Goal: Task Accomplishment & Management: Use online tool/utility

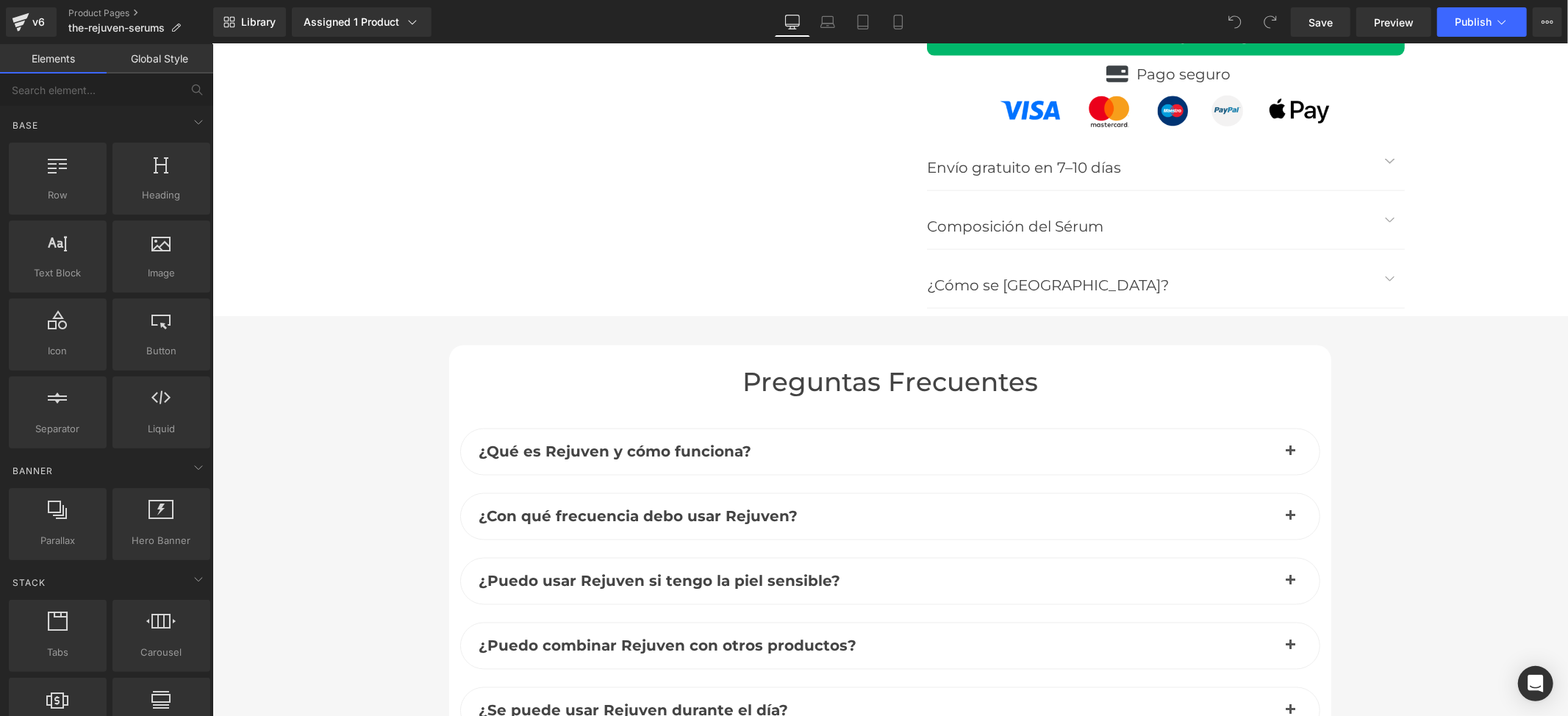
scroll to position [6337, 0]
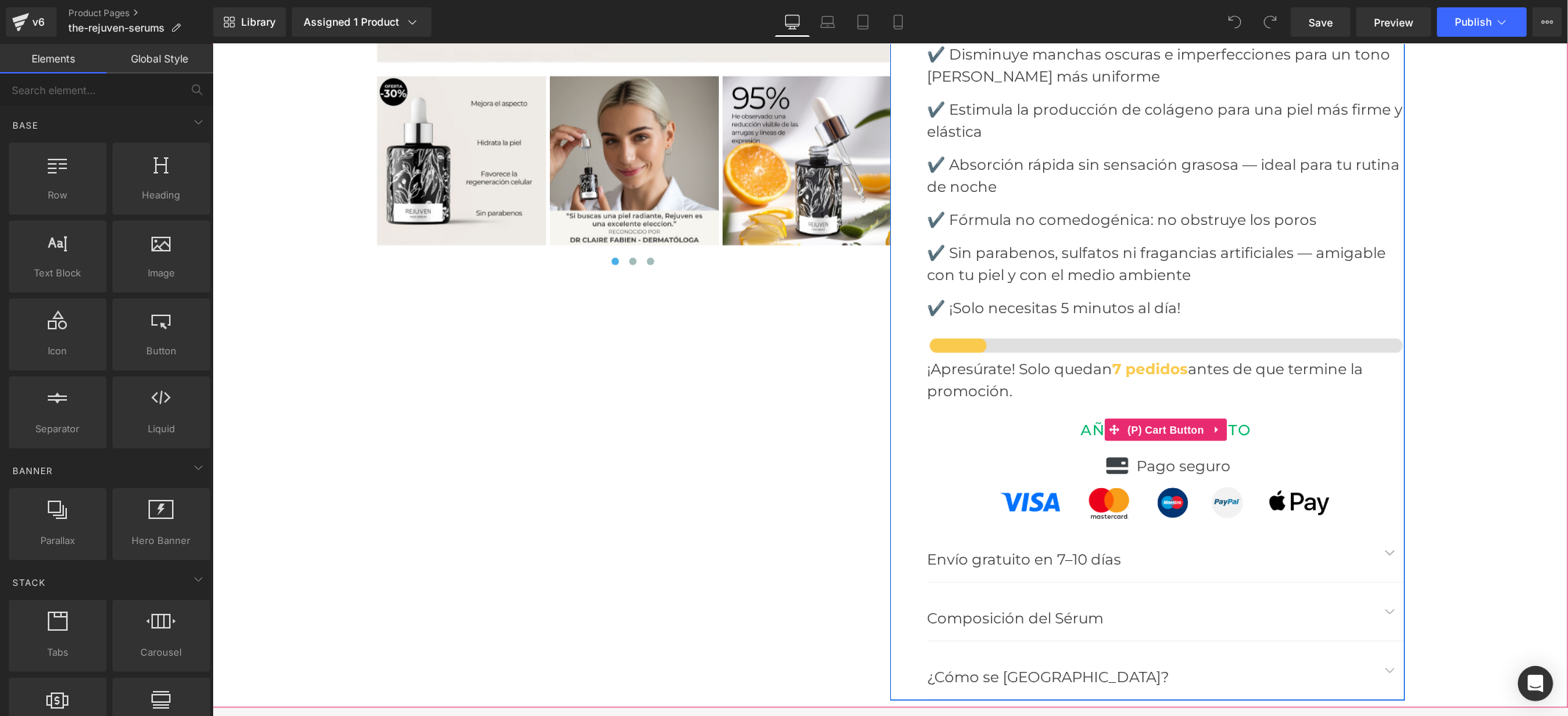
click at [1036, 412] on button "AÑADIR AL CARRITO" at bounding box center [1165, 430] width 478 height 35
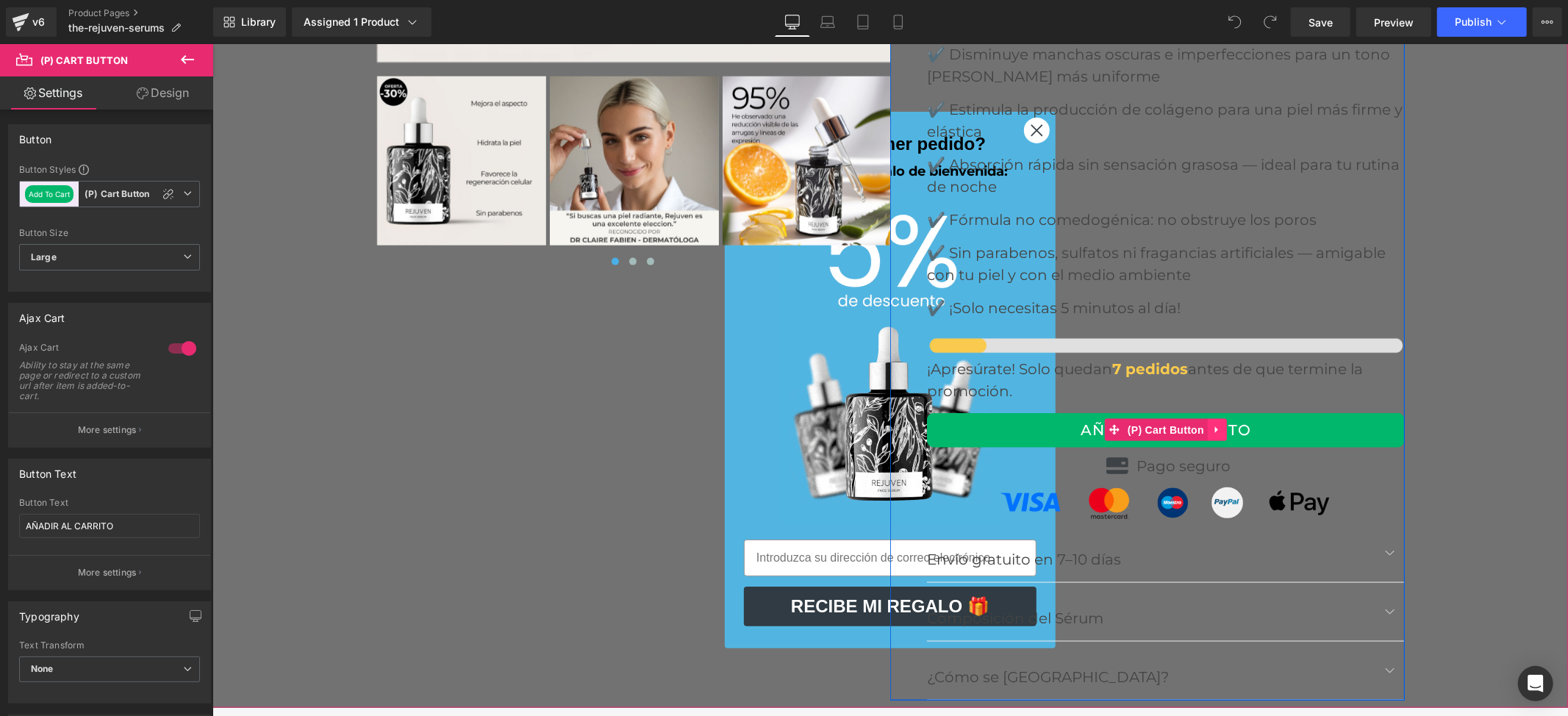
click at [1214, 427] on icon at bounding box center [1216, 430] width 3 height 7
click at [1221, 424] on icon at bounding box center [1226, 430] width 11 height 11
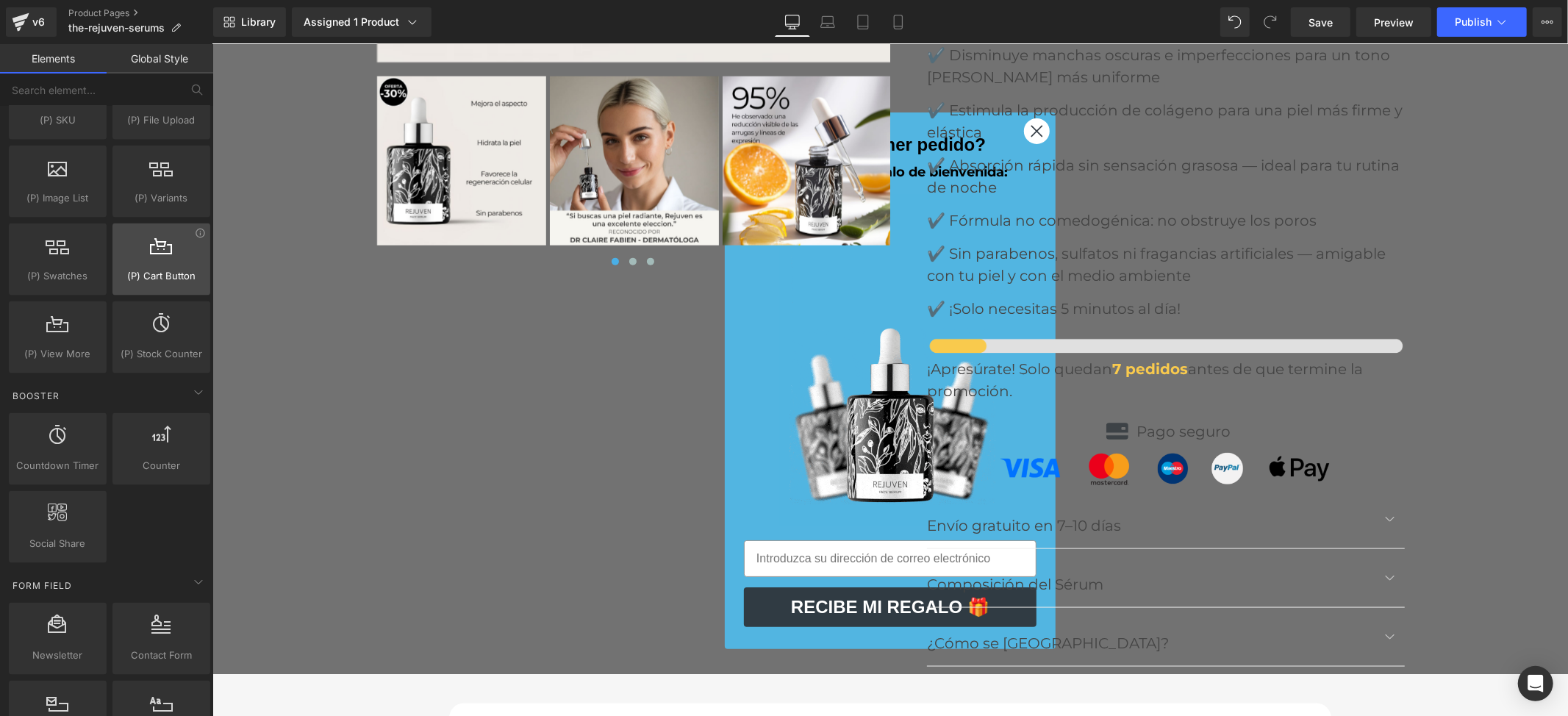
scroll to position [1666, 0]
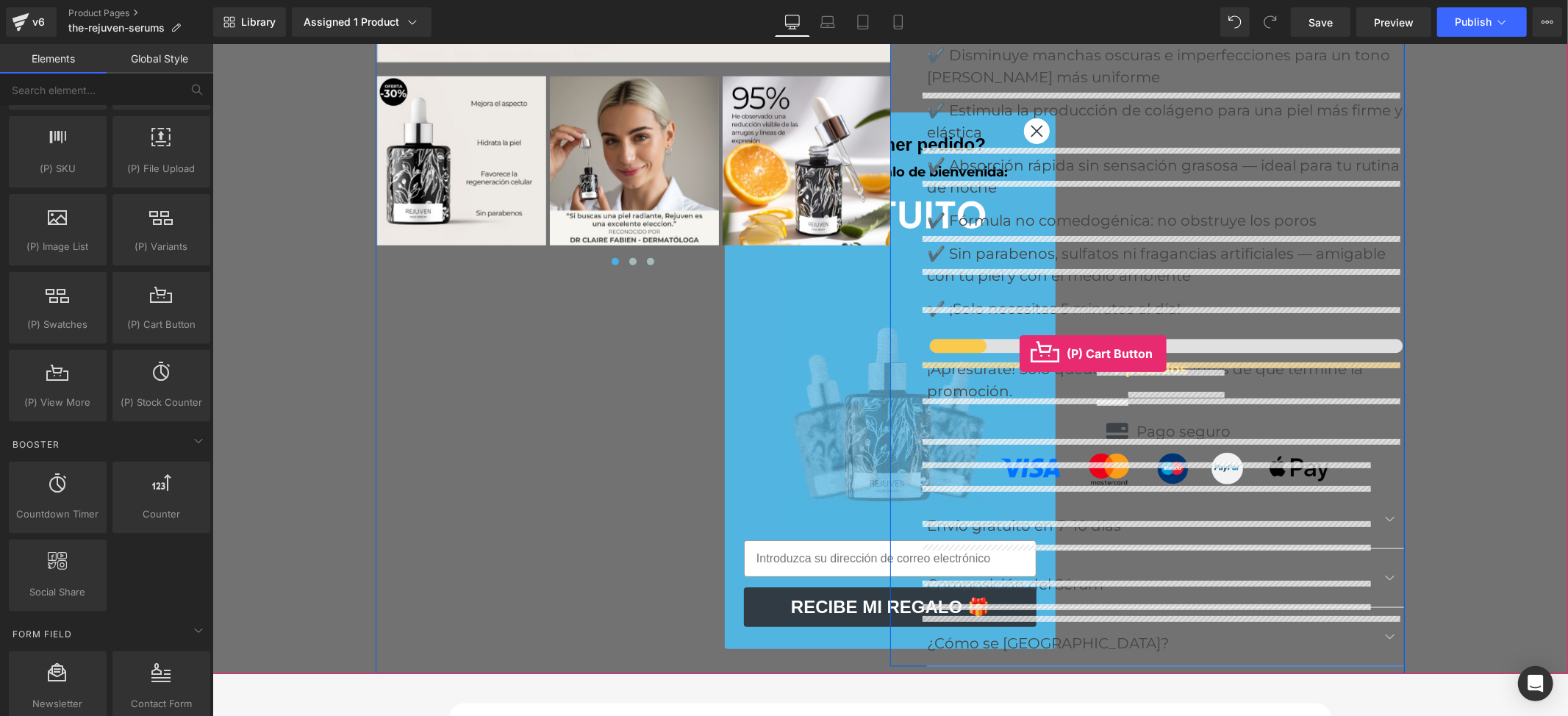
drag, startPoint x: 366, startPoint y: 365, endPoint x: 1019, endPoint y: 353, distance: 653.1
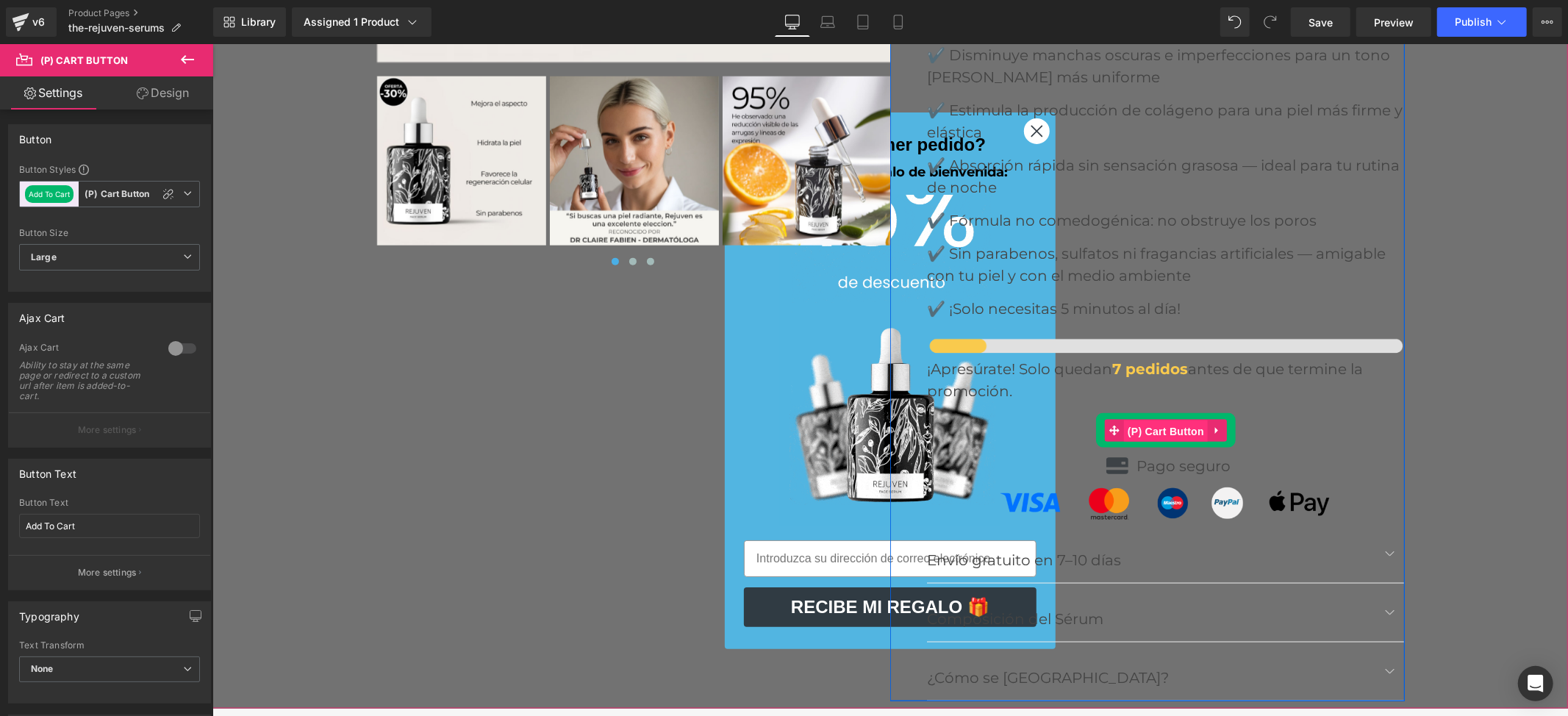
click at [1188, 420] on span "(P) Cart Button" at bounding box center [1165, 431] width 84 height 22
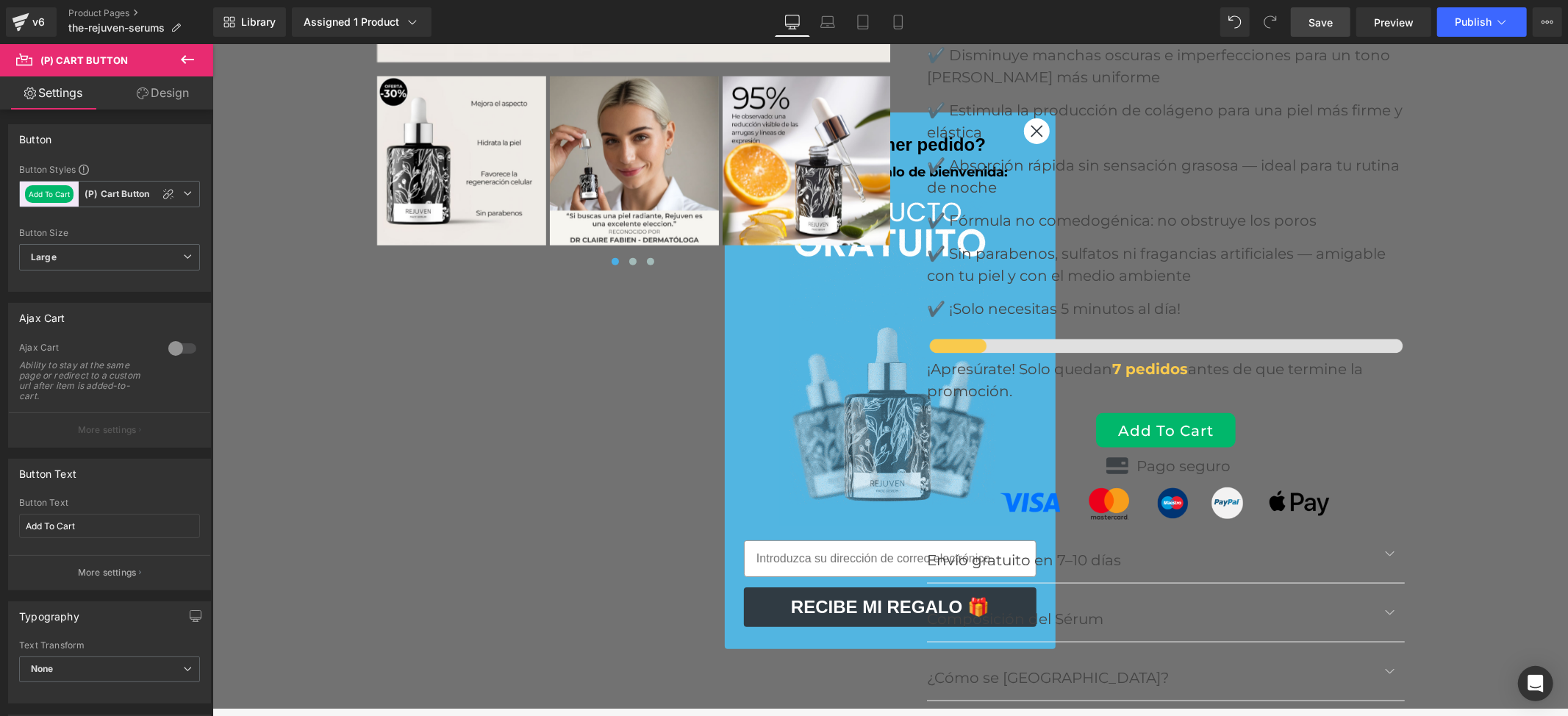
click at [1331, 17] on span "Save" at bounding box center [1321, 23] width 24 height 16
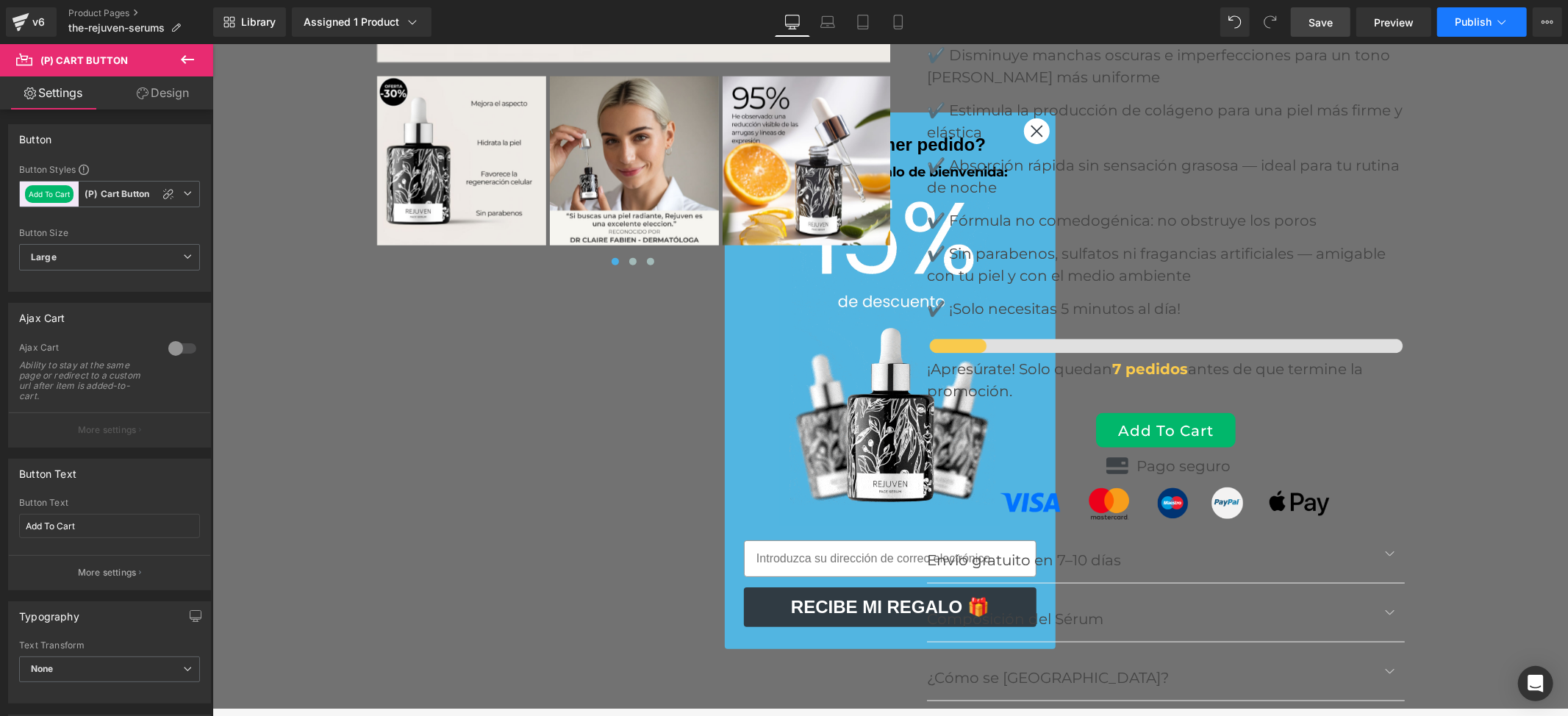
click at [1462, 17] on span "Publish" at bounding box center [1473, 23] width 37 height 12
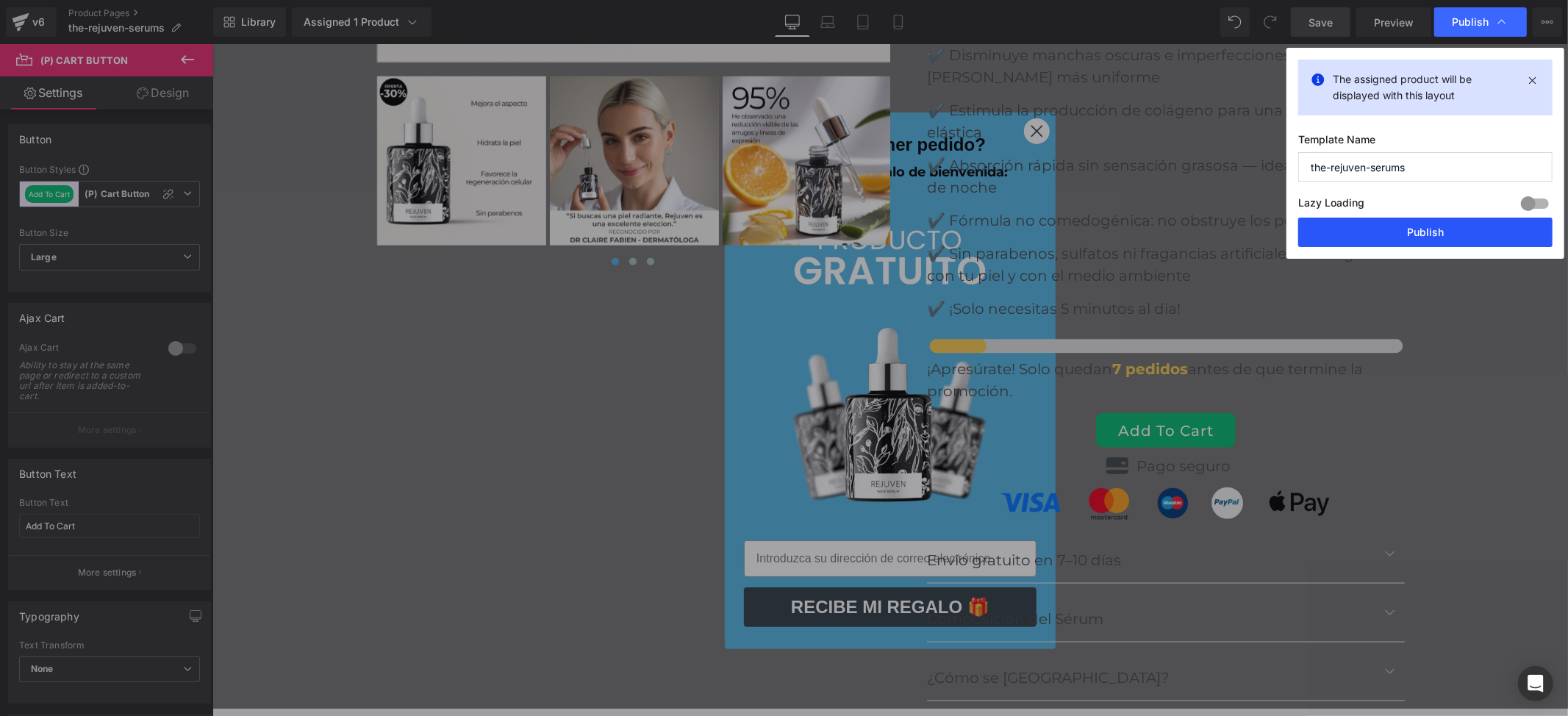
click at [1383, 227] on button "Publish" at bounding box center [1425, 232] width 255 height 29
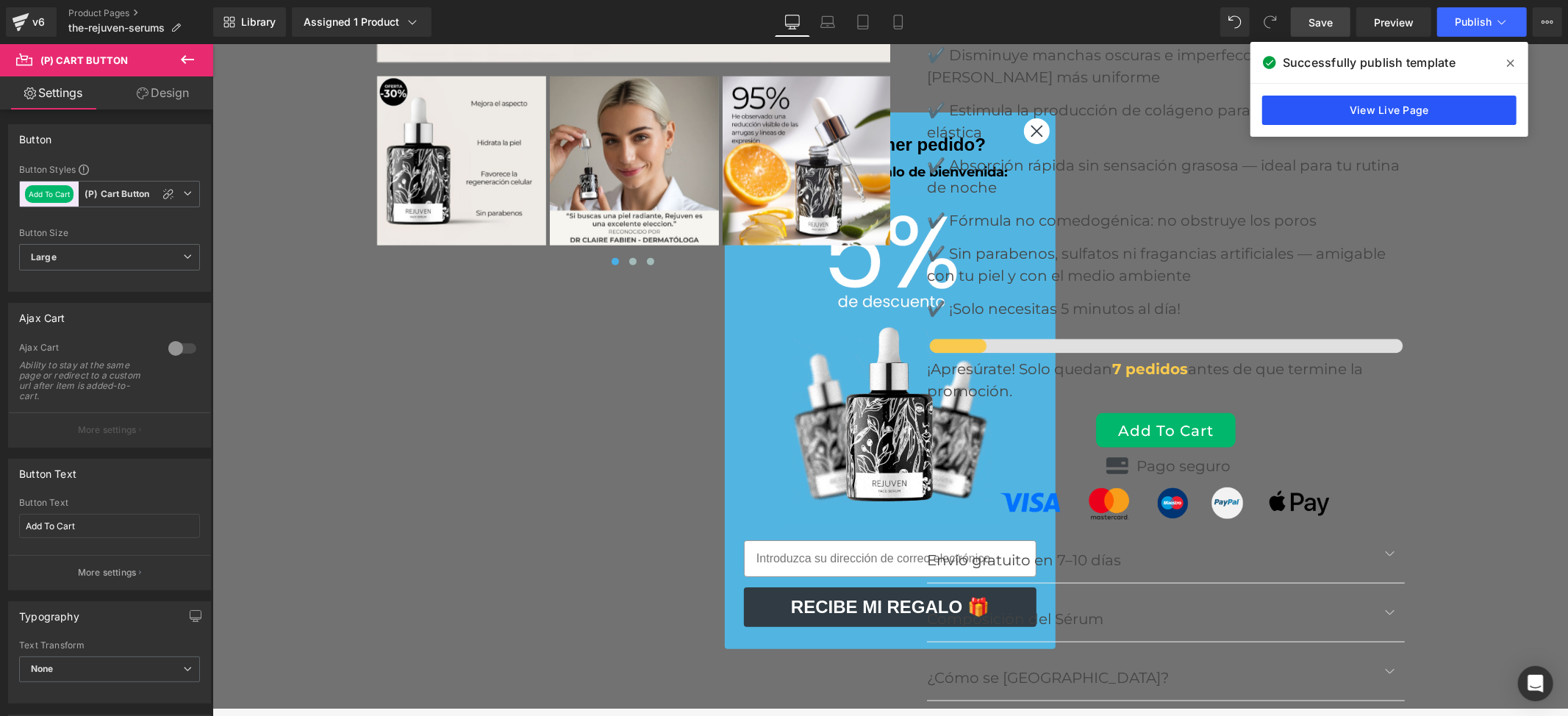
click at [1407, 119] on link "View Live Page" at bounding box center [1389, 110] width 255 height 29
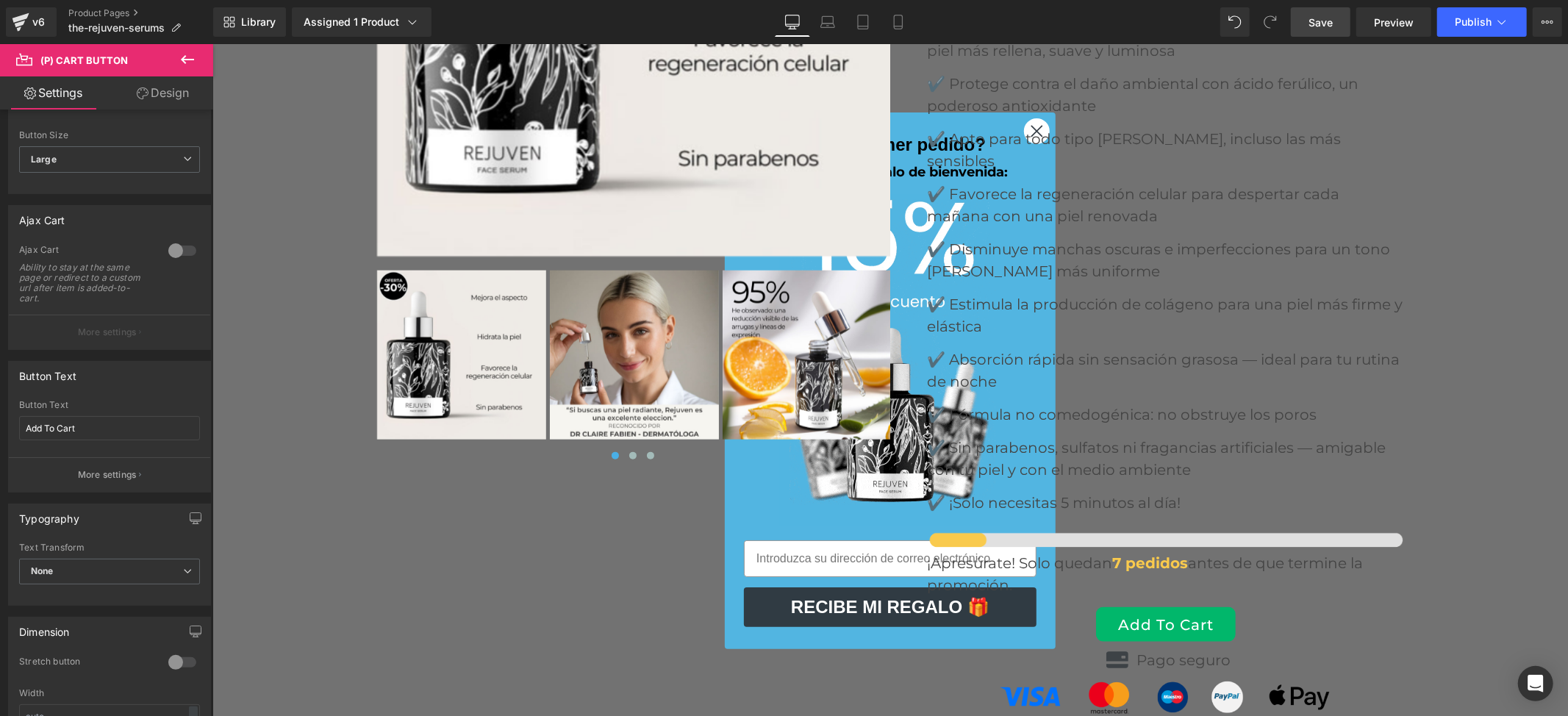
scroll to position [6041, 0]
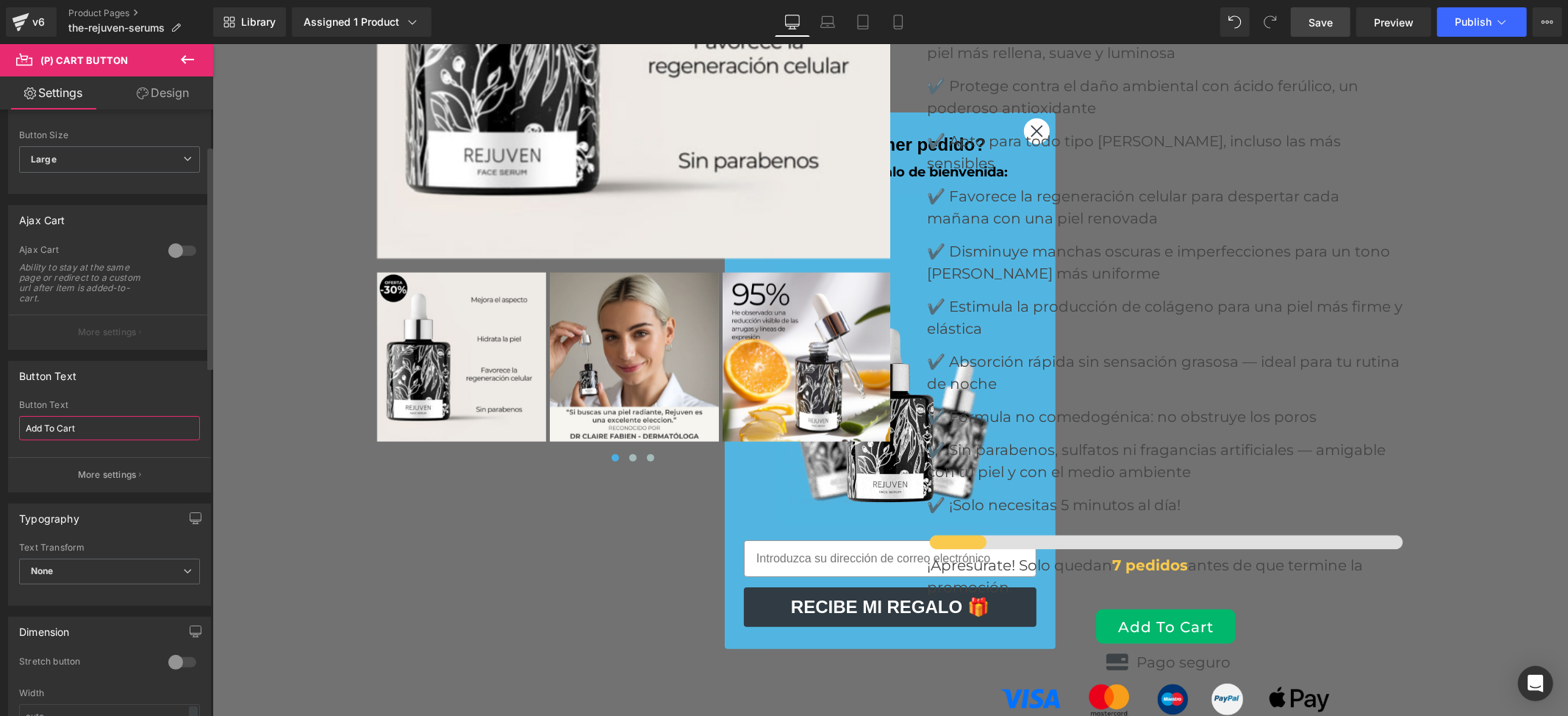
drag, startPoint x: 115, startPoint y: 424, endPoint x: 4, endPoint y: 427, distance: 111.0
click at [4, 427] on div "Button Text Add To Cart Button Text Add To Cart More settings" at bounding box center [110, 421] width 220 height 143
paste input "AÑADIR AL CARRITO"
type input "AÑADIR AL CARRITO"
click at [1328, 20] on span "Save" at bounding box center [1321, 23] width 24 height 16
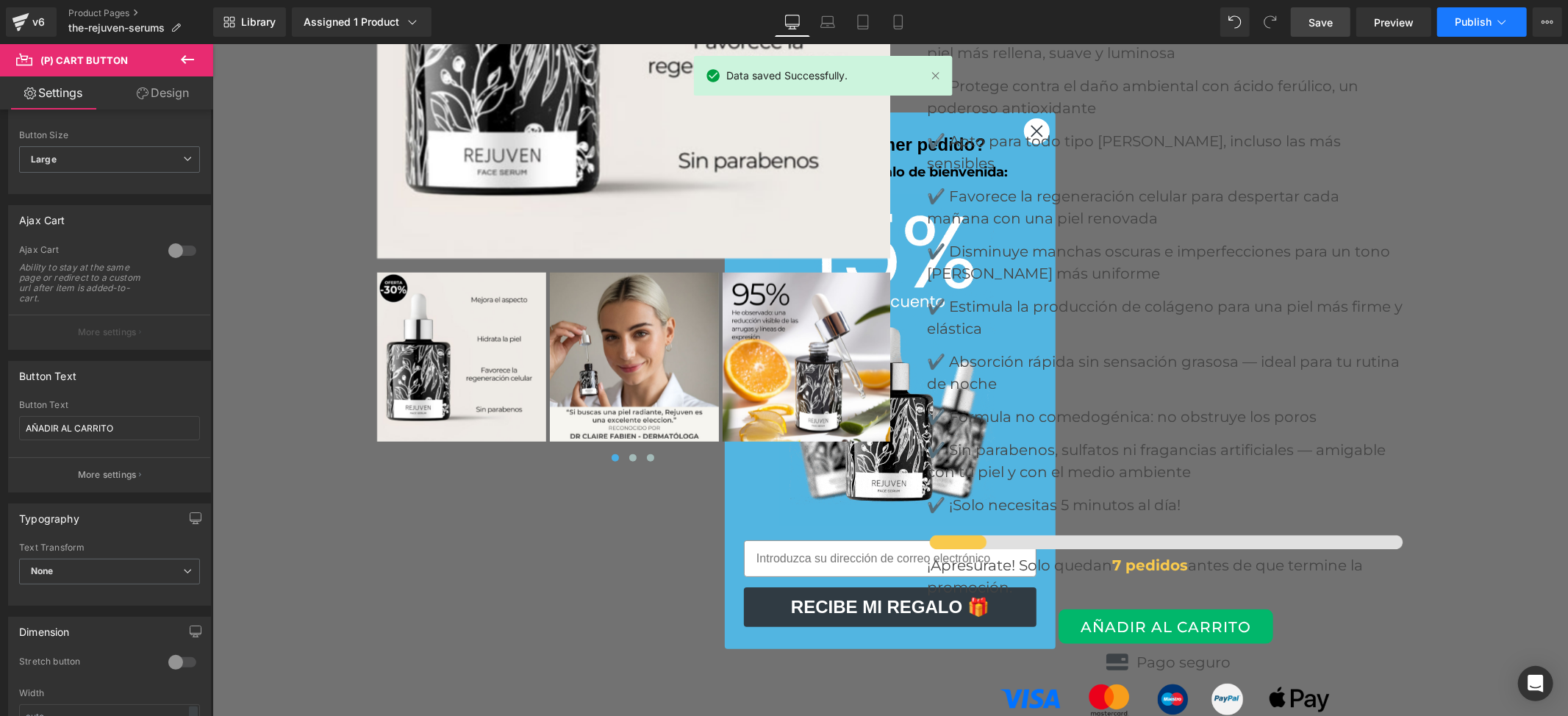
click at [1477, 33] on button "Publish" at bounding box center [1482, 22] width 89 height 29
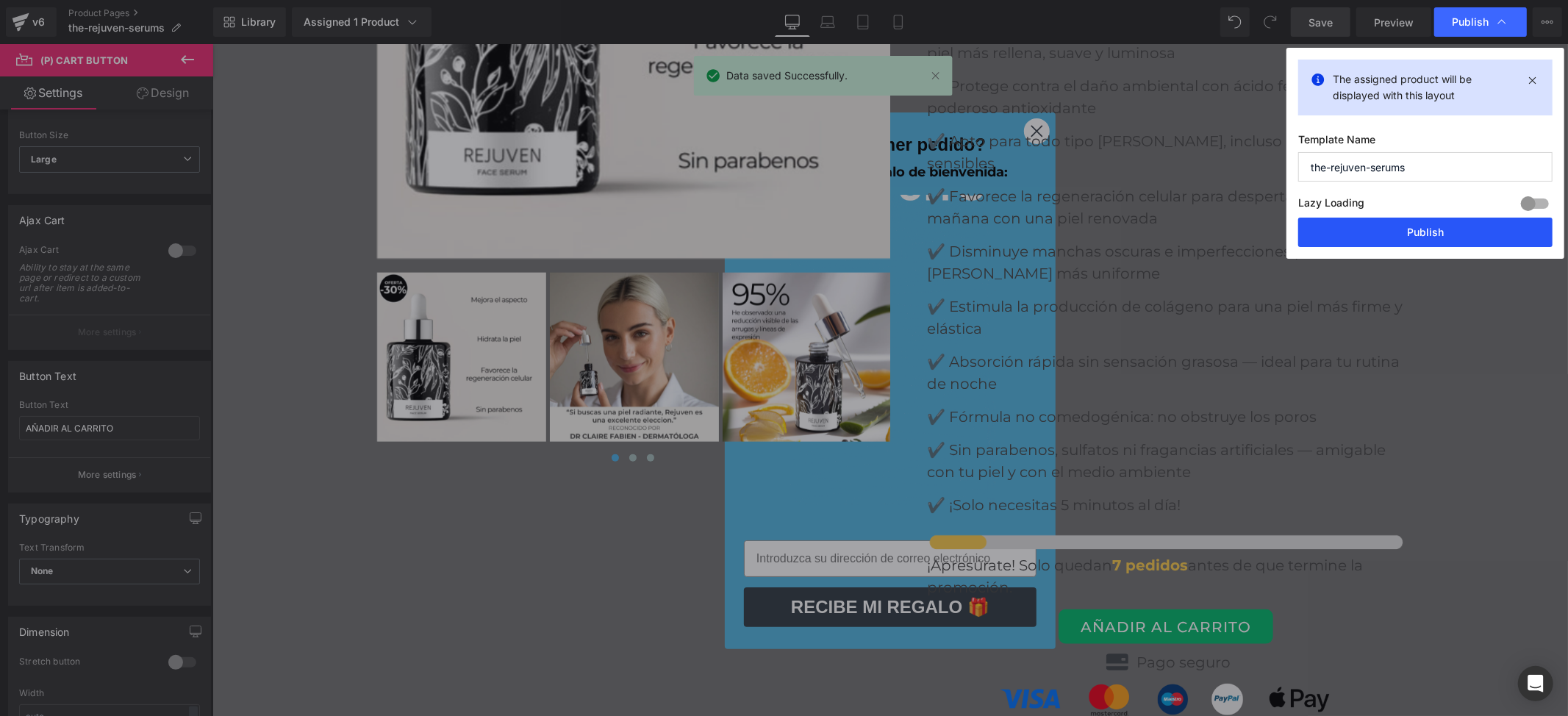
click at [1427, 235] on button "Publish" at bounding box center [1425, 232] width 255 height 29
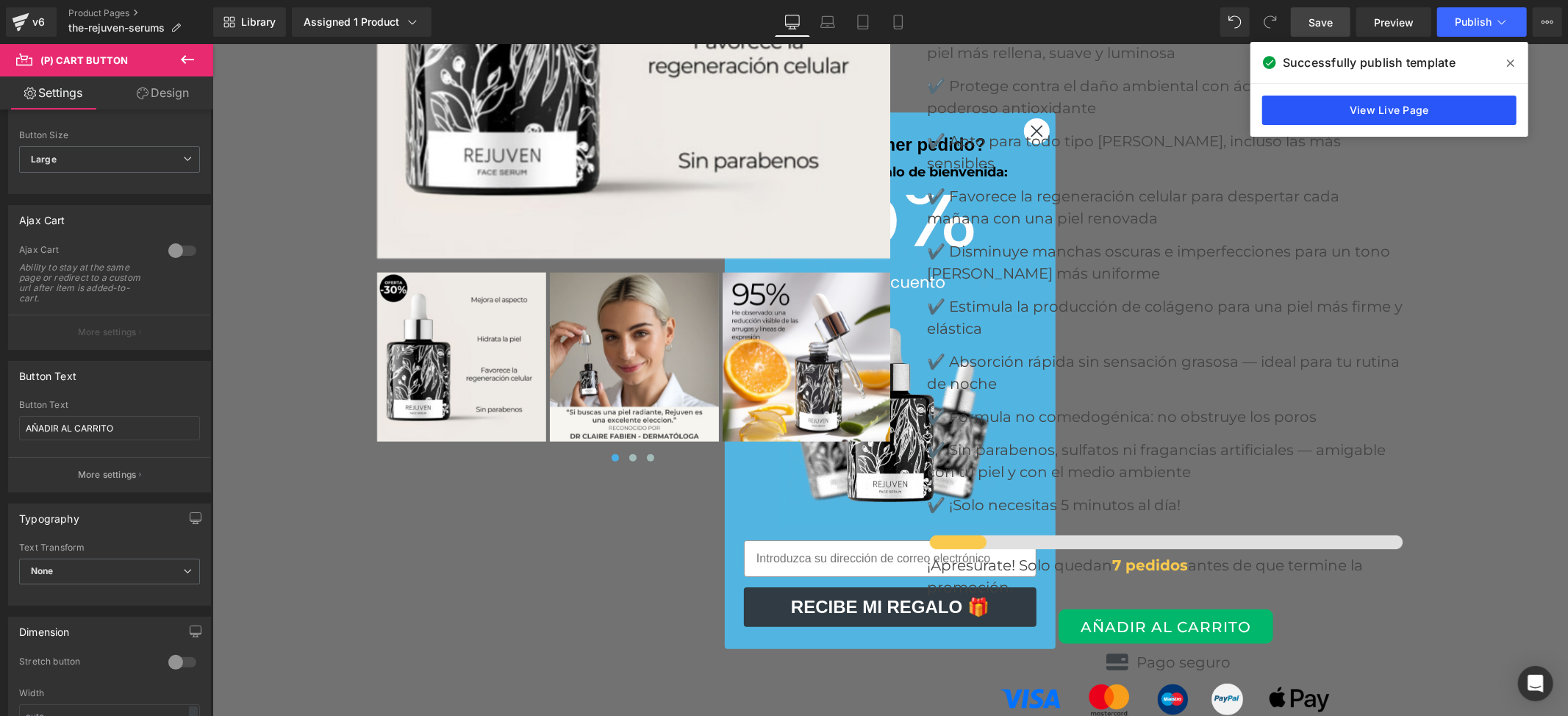
drag, startPoint x: 1398, startPoint y: 89, endPoint x: 1391, endPoint y: 104, distance: 16.6
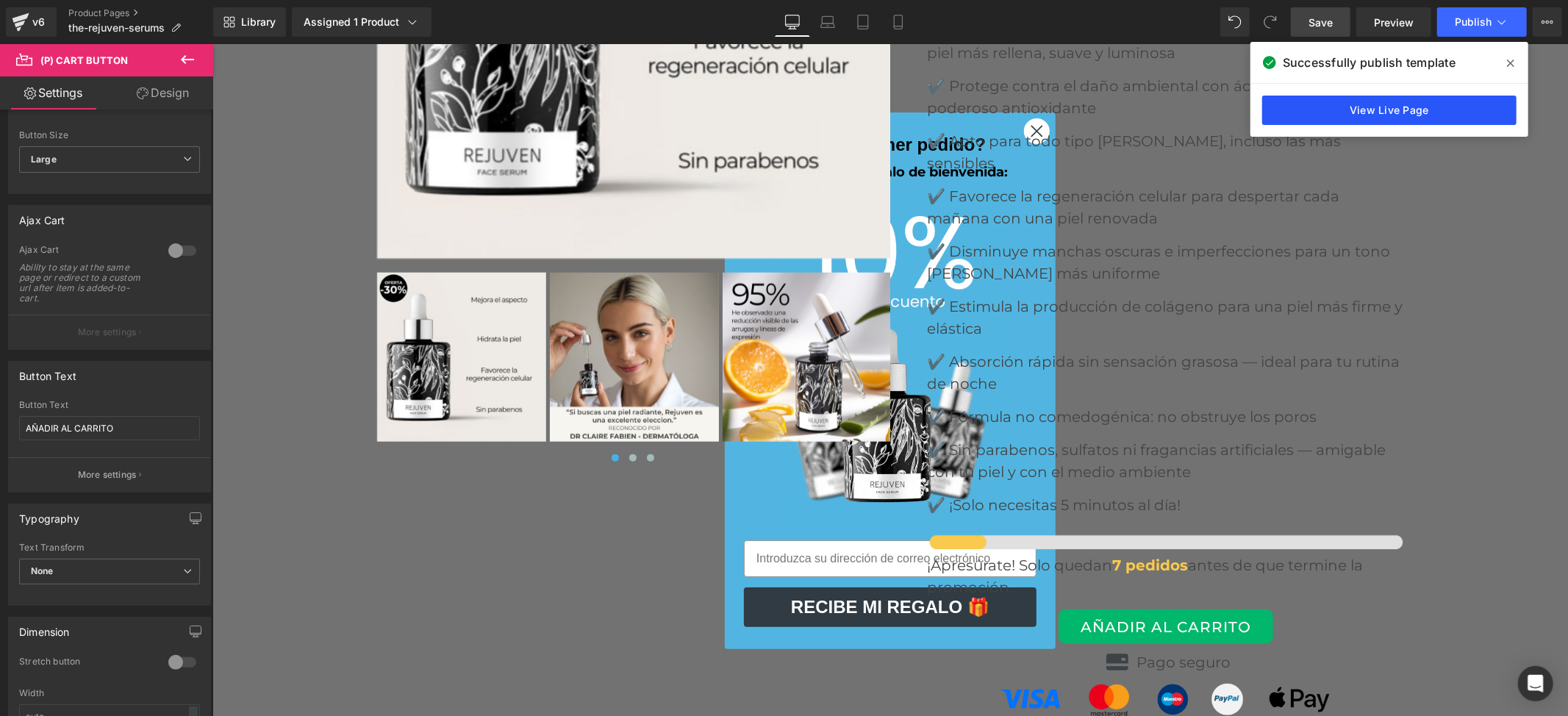
click at [1391, 104] on div "View Live Page" at bounding box center [1389, 110] width 278 height 53
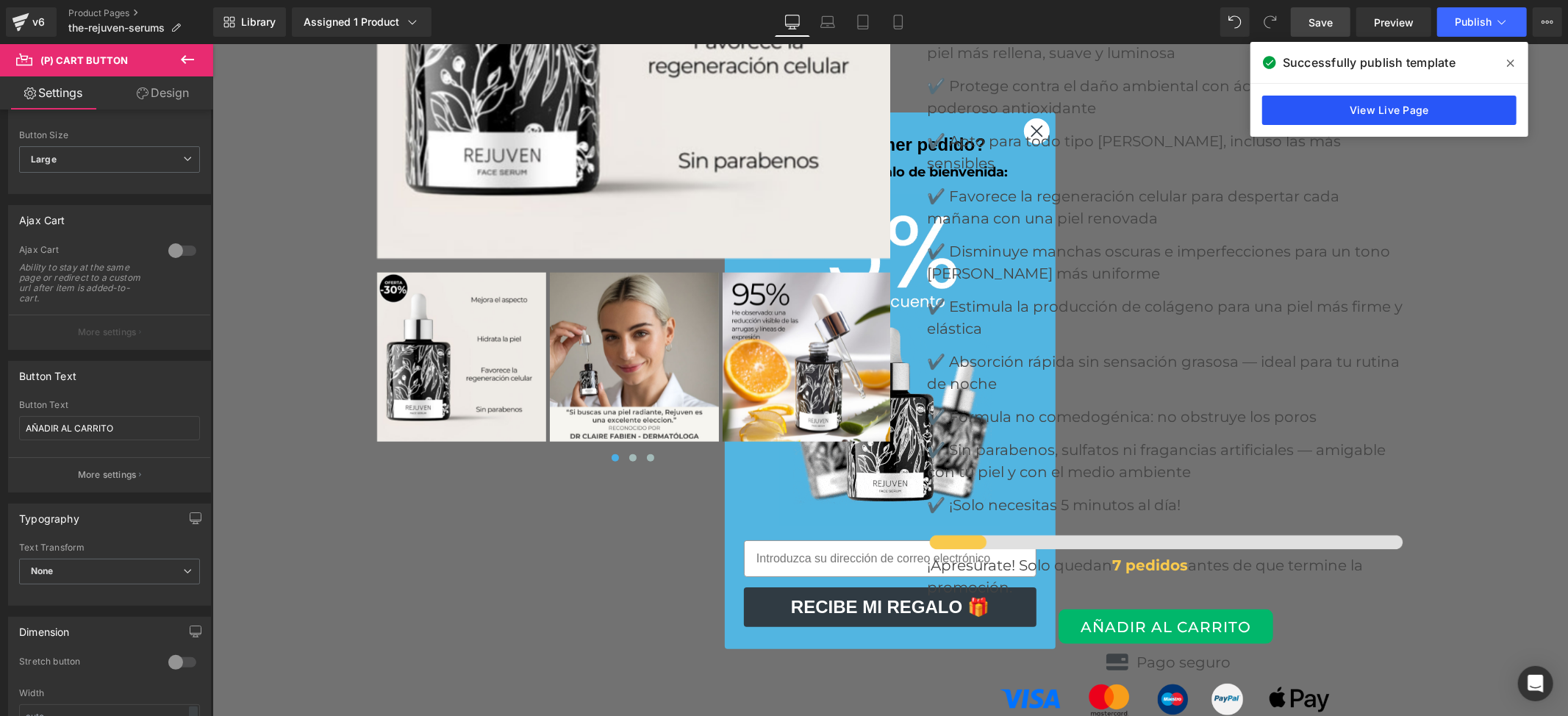
click at [1389, 112] on link "View Live Page" at bounding box center [1389, 110] width 255 height 29
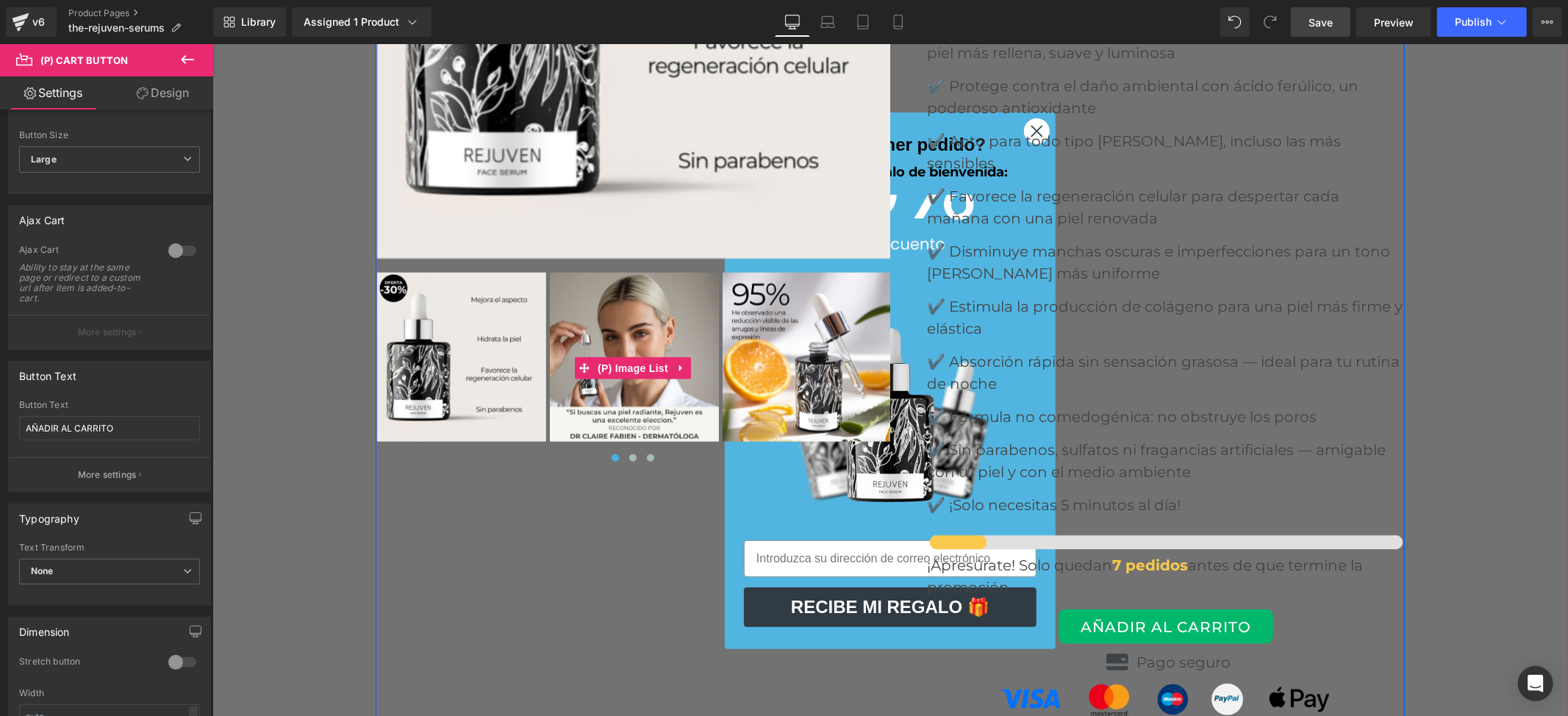
click at [855, 282] on img at bounding box center [806, 356] width 169 height 169
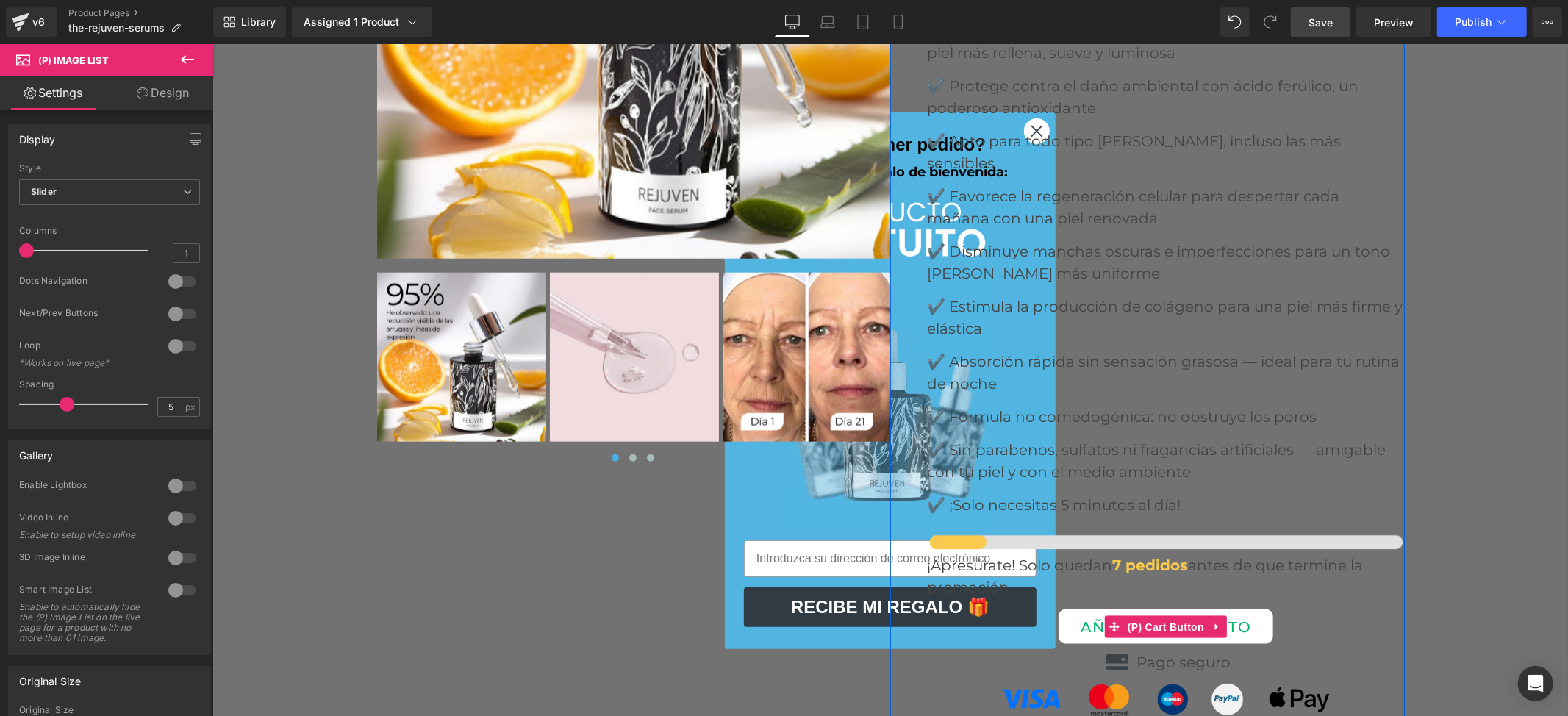
click at [1163, 609] on button "AÑADIR AL CARRITO" at bounding box center [1165, 627] width 215 height 35
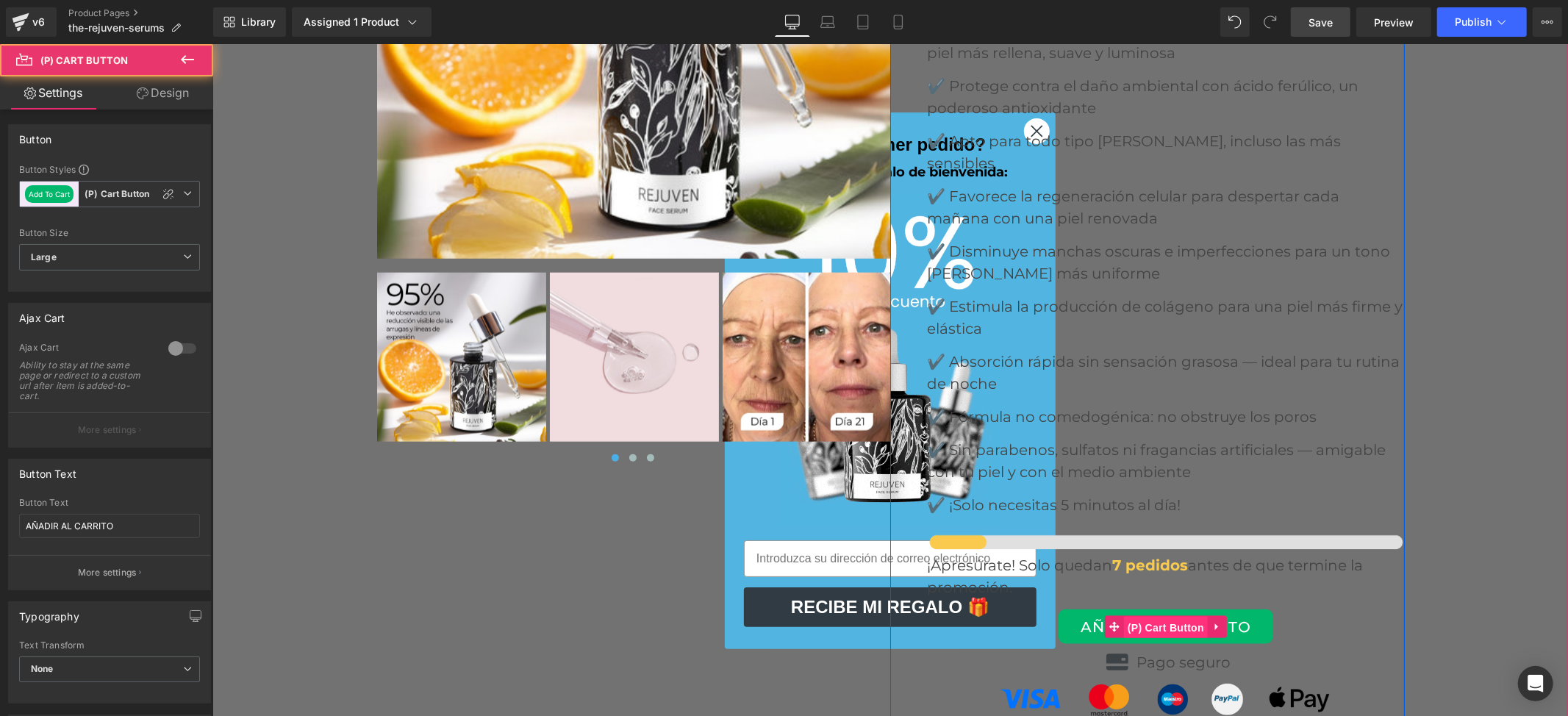
click at [1170, 616] on span "(P) Cart Button" at bounding box center [1165, 627] width 84 height 22
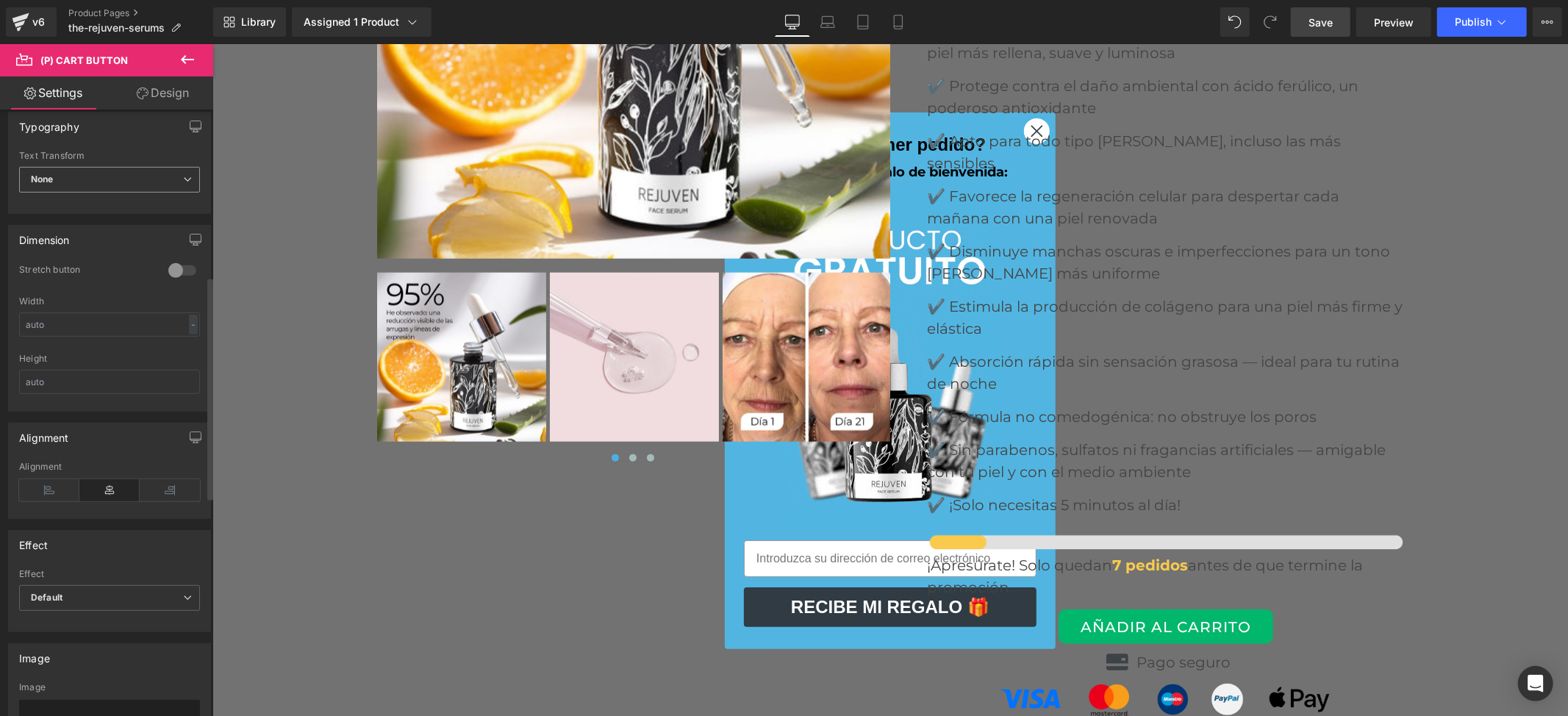
scroll to position [0, 0]
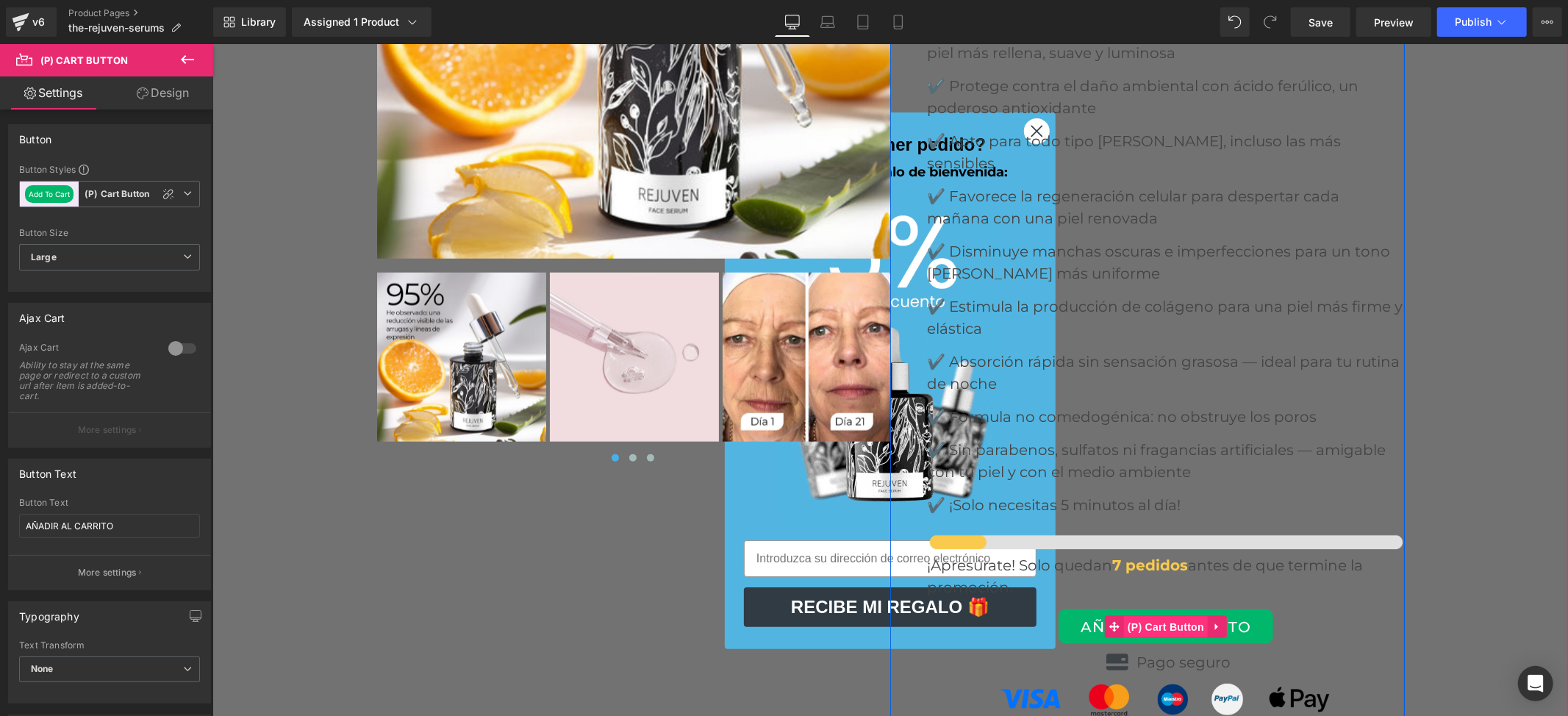
drag, startPoint x: 1174, startPoint y: 579, endPoint x: 1178, endPoint y: 571, distance: 8.9
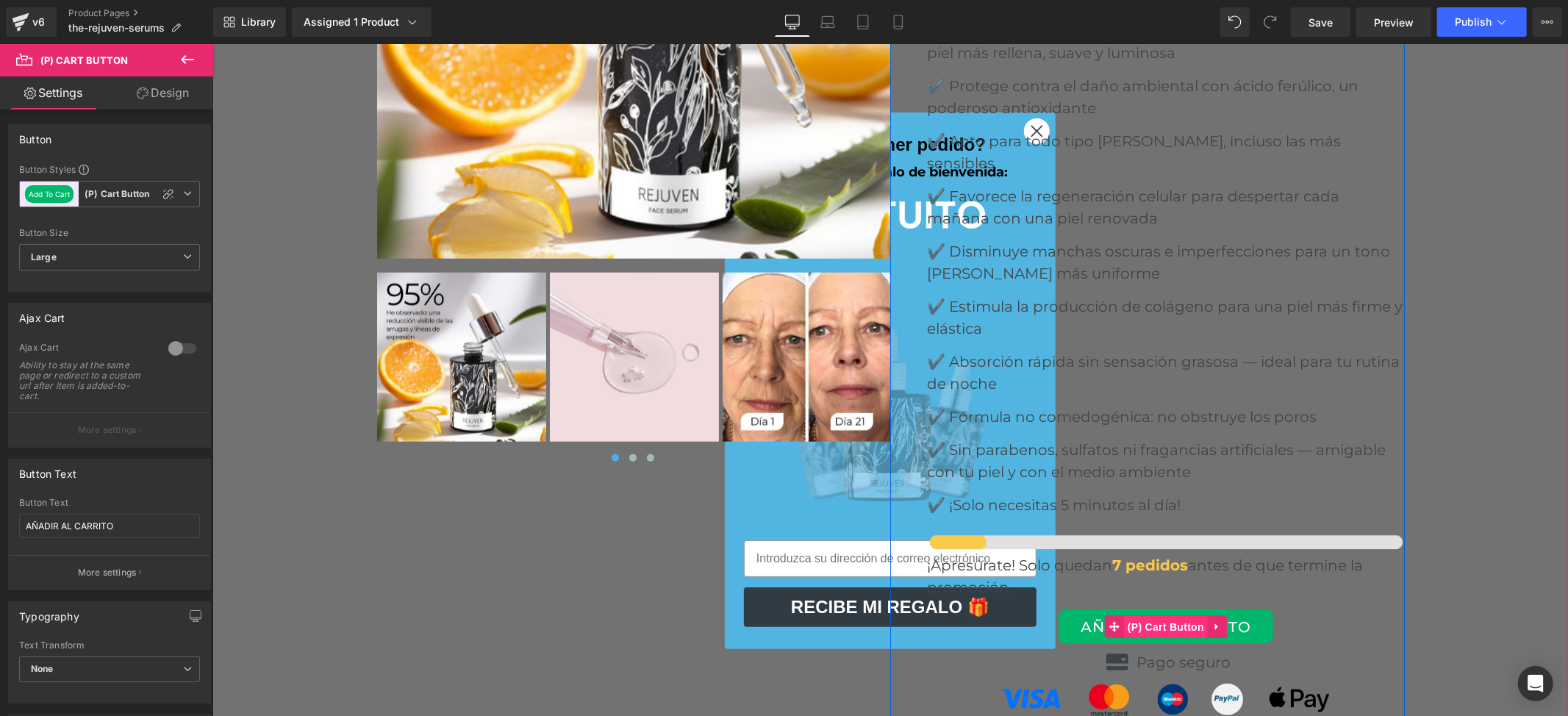
click at [1178, 615] on span "(P) Cart Button" at bounding box center [1165, 626] width 84 height 22
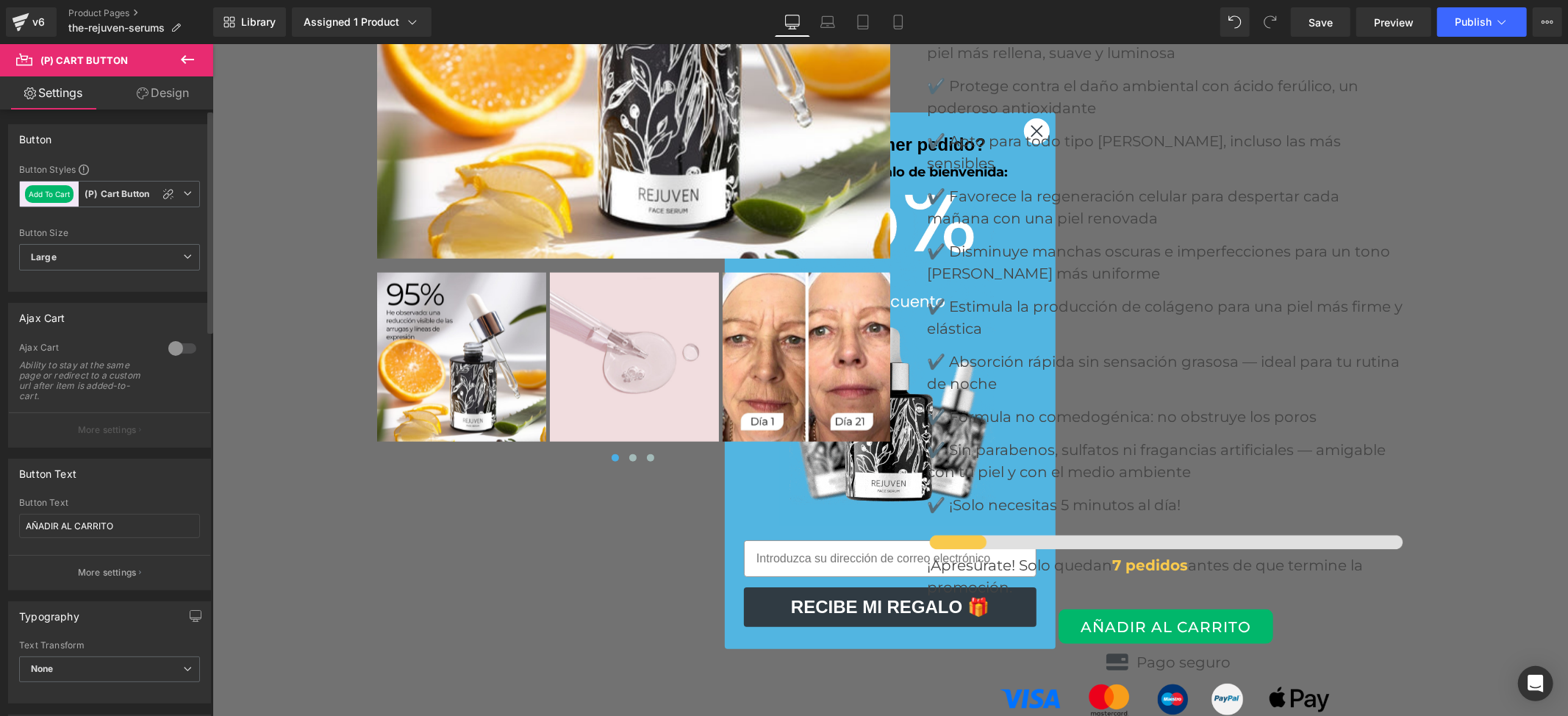
click at [177, 352] on div at bounding box center [182, 348] width 35 height 23
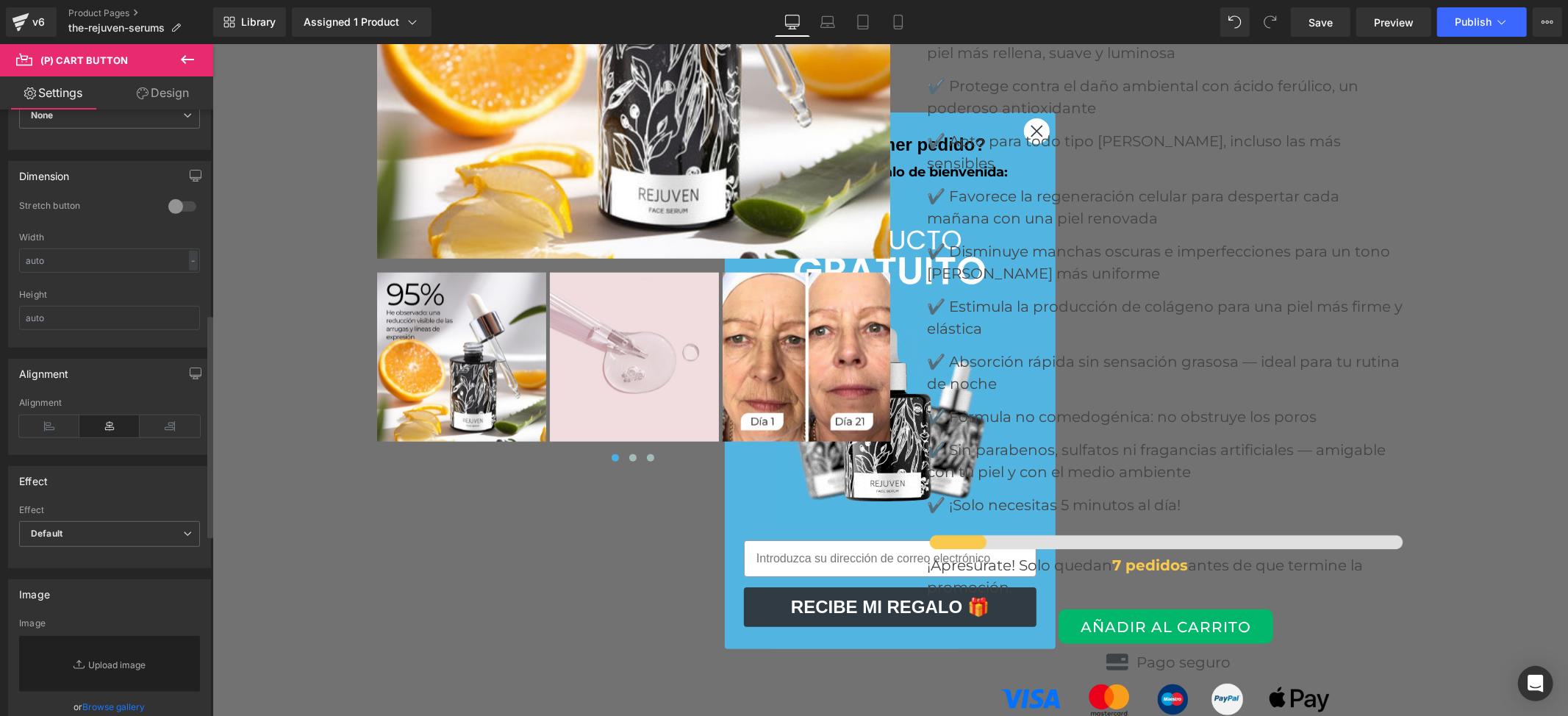
scroll to position [588, 0]
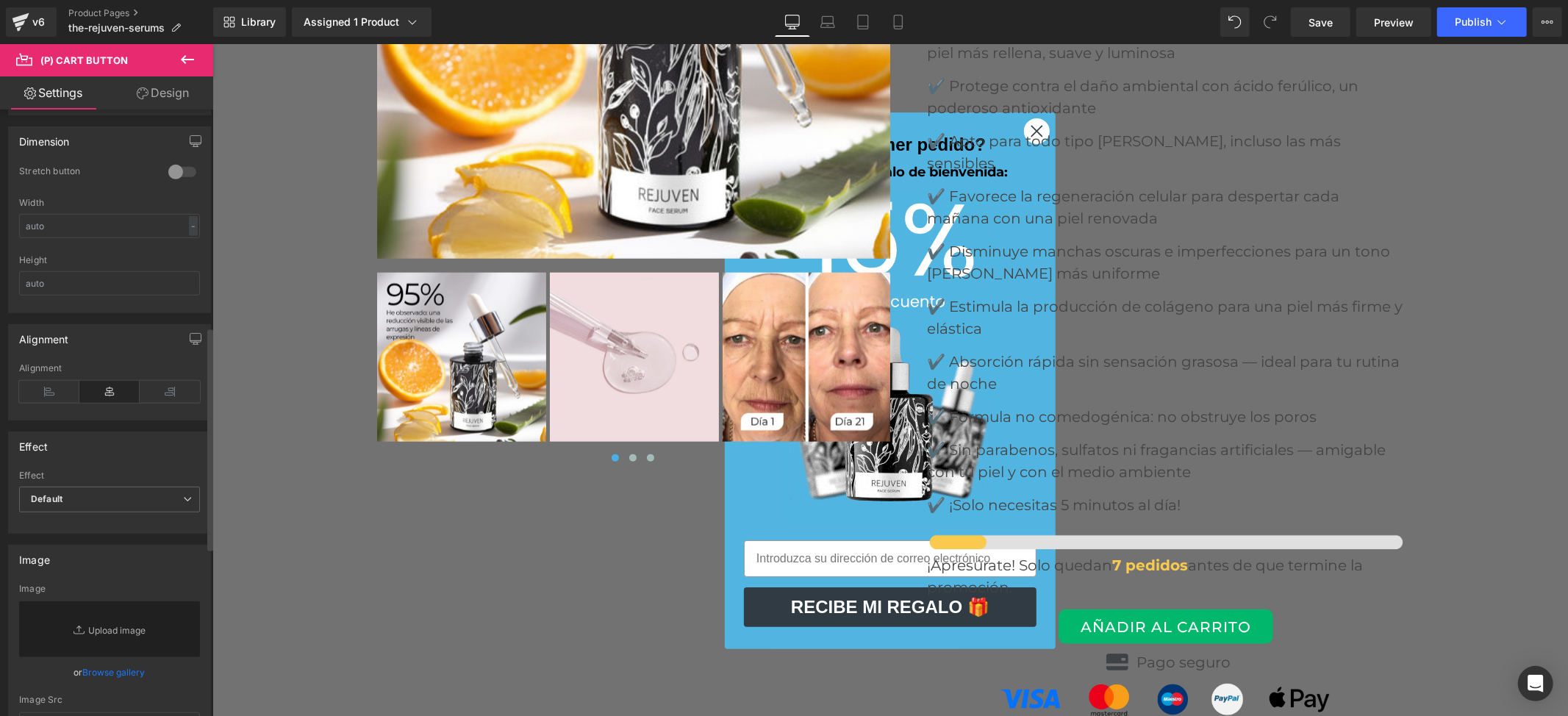
click at [178, 174] on div at bounding box center [182, 171] width 35 height 23
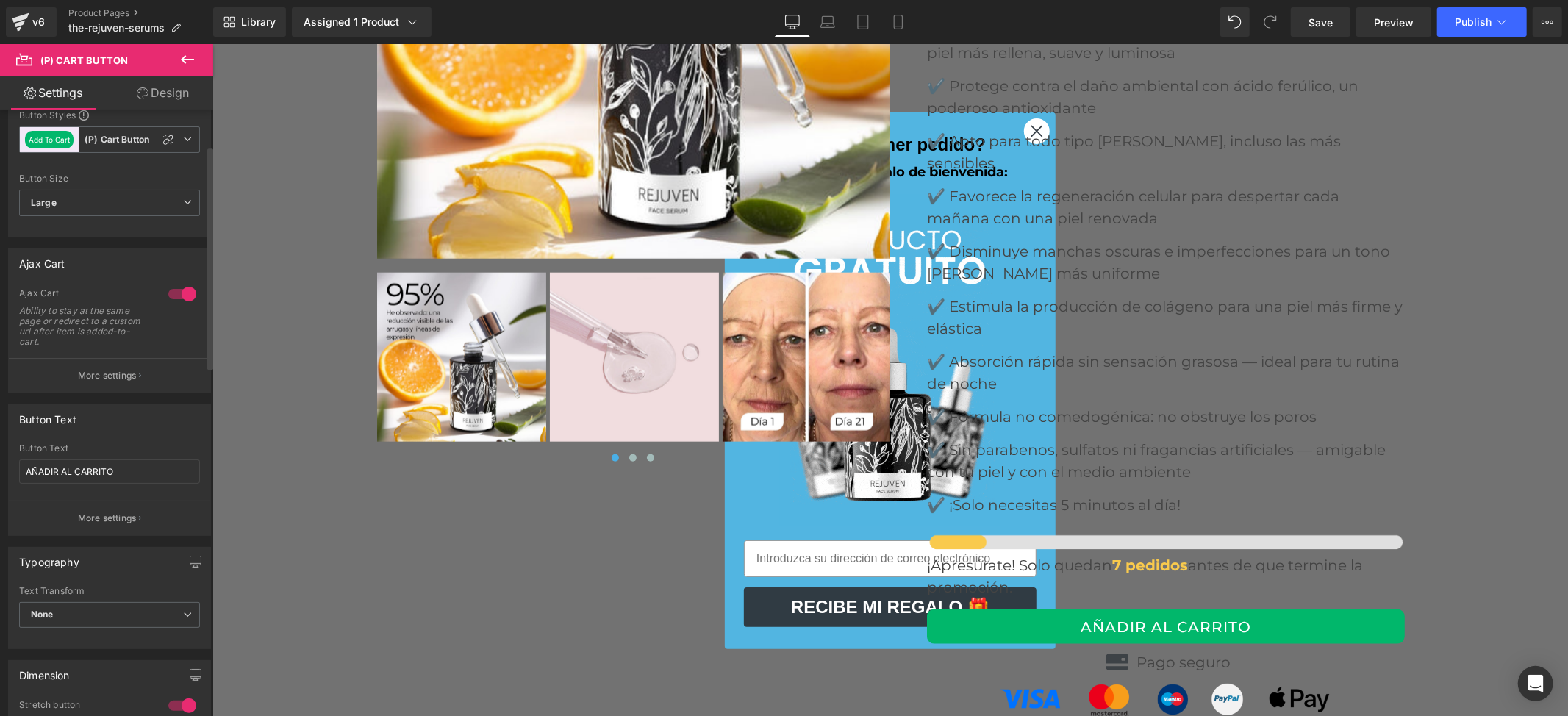
scroll to position [98, 0]
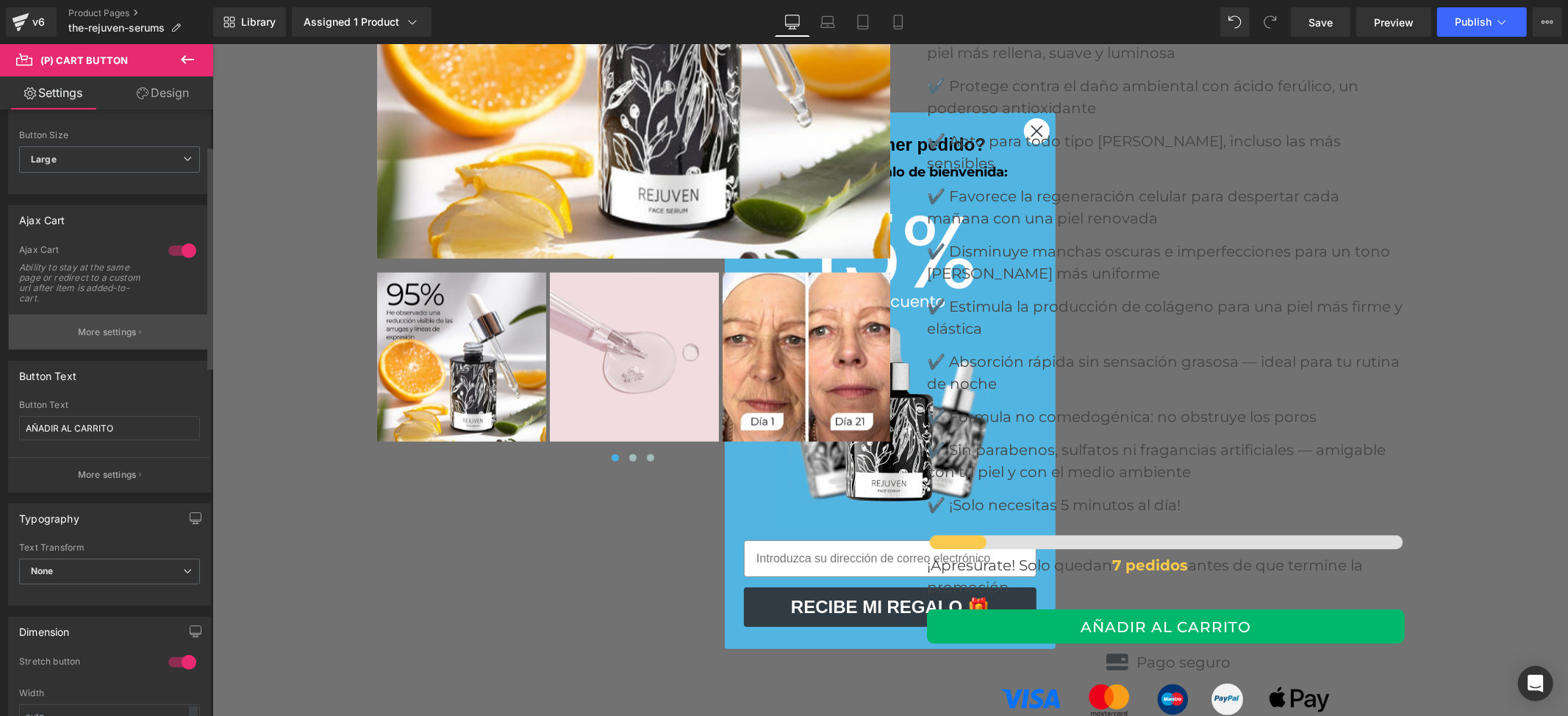
click at [107, 325] on button "More settings" at bounding box center [110, 332] width 201 height 35
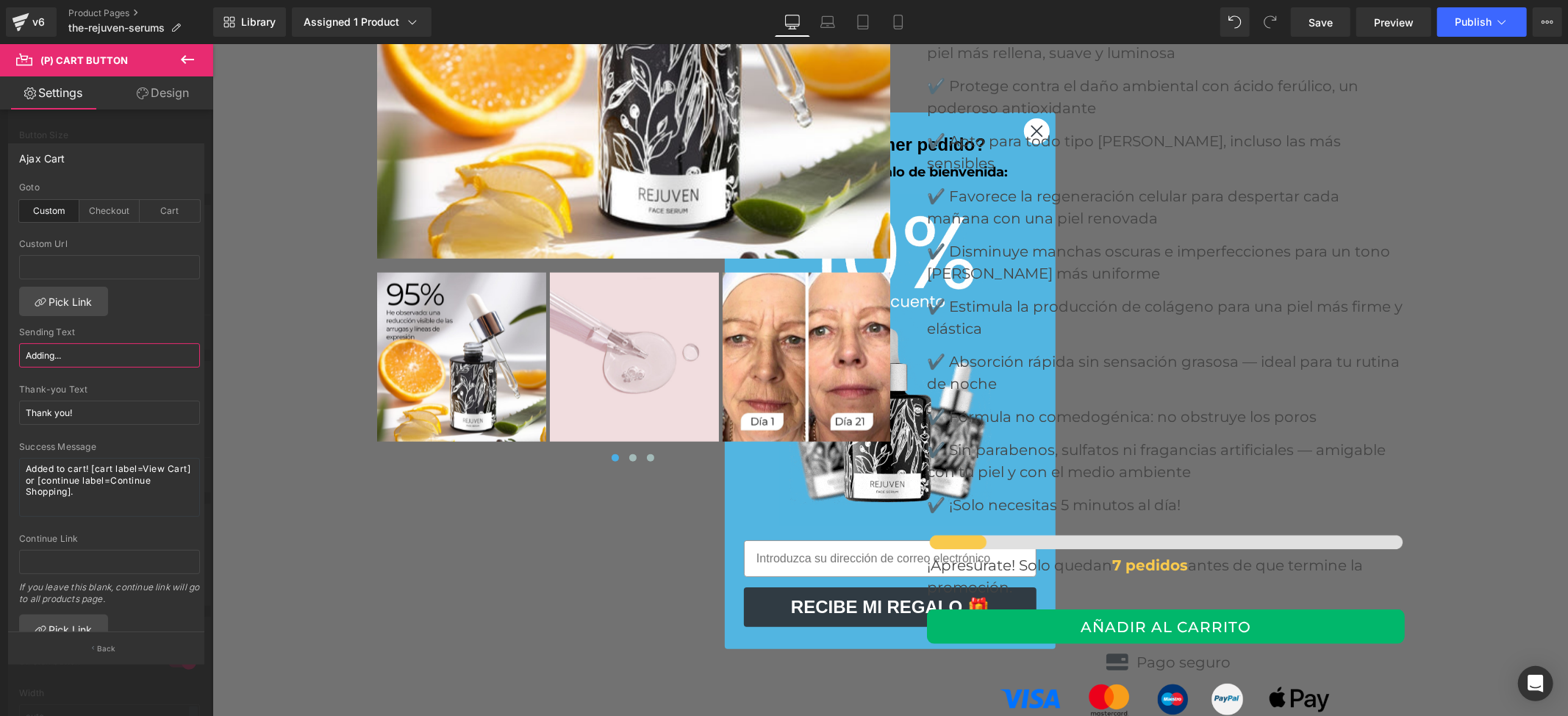
drag, startPoint x: 68, startPoint y: 354, endPoint x: 0, endPoint y: 354, distance: 68.0
click at [0, 354] on div "Ajax Cart custom Goto Custom Checkout Cart Custom Url Pick Link Adding... Sendi…" at bounding box center [107, 397] width 213 height 531
drag, startPoint x: 164, startPoint y: 119, endPoint x: 142, endPoint y: 156, distance: 43.0
click at [156, 129] on div at bounding box center [107, 384] width 213 height 680
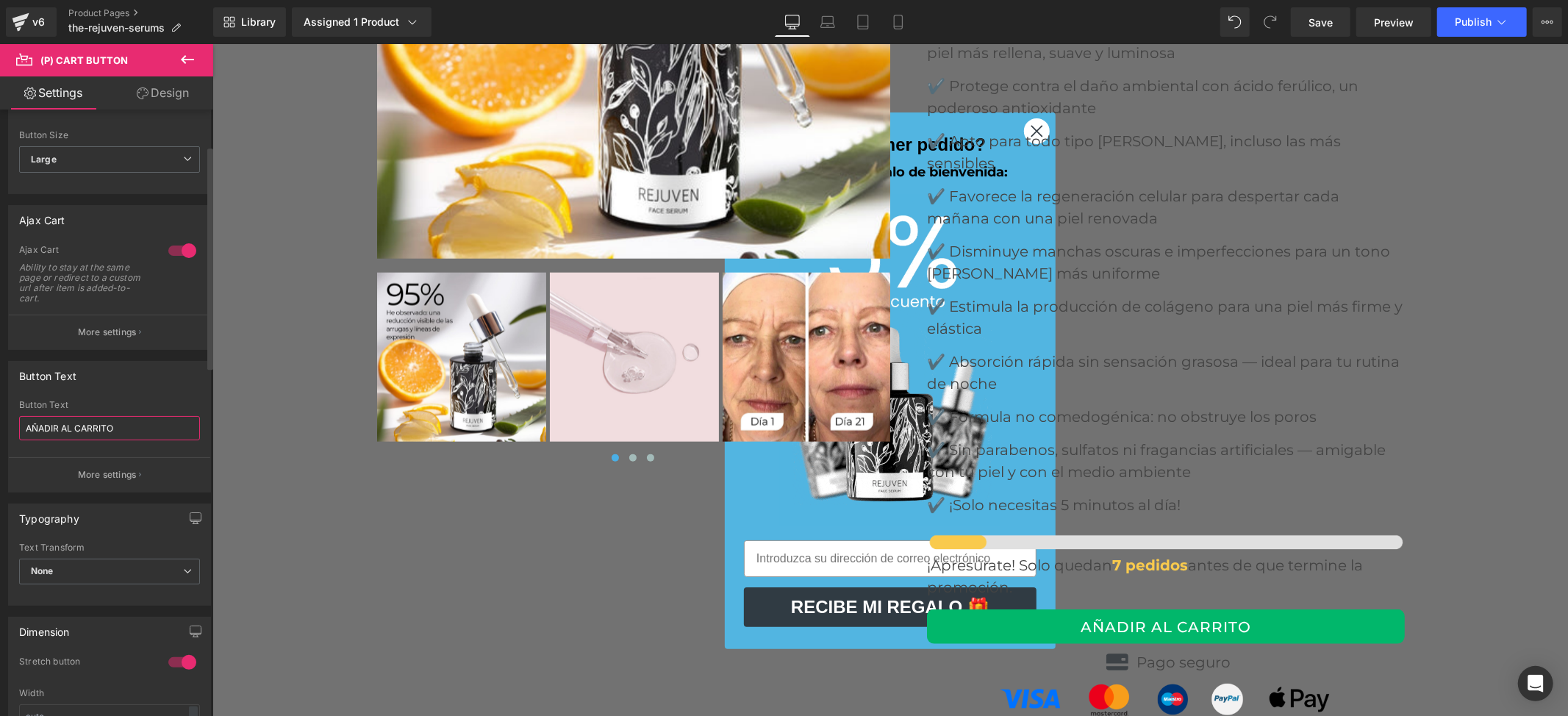
drag, startPoint x: 121, startPoint y: 430, endPoint x: 5, endPoint y: 438, distance: 116.3
click at [1, 438] on div "Button Text AÑADIR AL CARRITO Button Text AÑADIR AL CARRITO More settings" at bounding box center [110, 421] width 220 height 143
click at [98, 334] on p "More settings" at bounding box center [107, 333] width 59 height 14
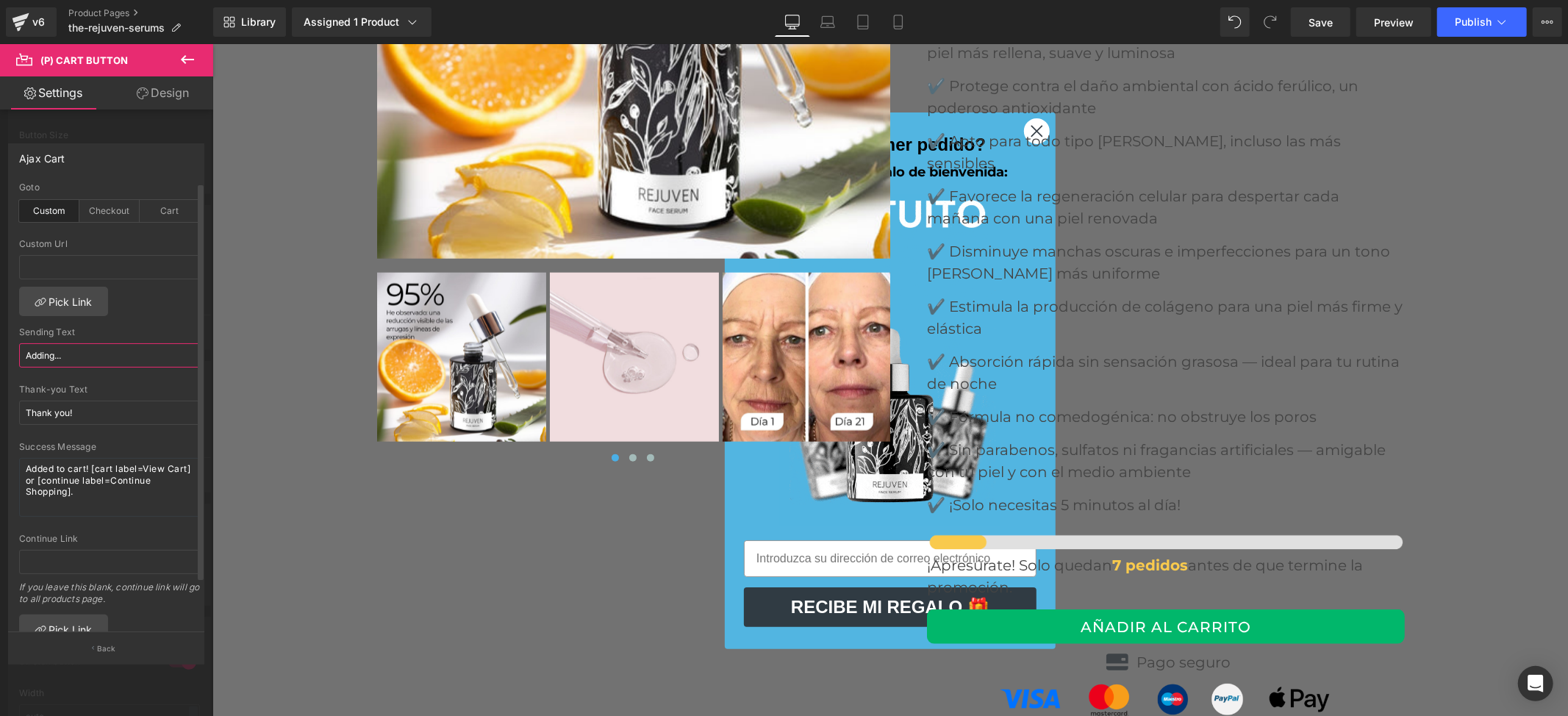
drag, startPoint x: 84, startPoint y: 361, endPoint x: 13, endPoint y: 364, distance: 71.1
click at [13, 364] on div "custom Goto Custom Checkout Cart Custom Url Pick Link Adding... Sending Text Ad…" at bounding box center [110, 407] width 201 height 450
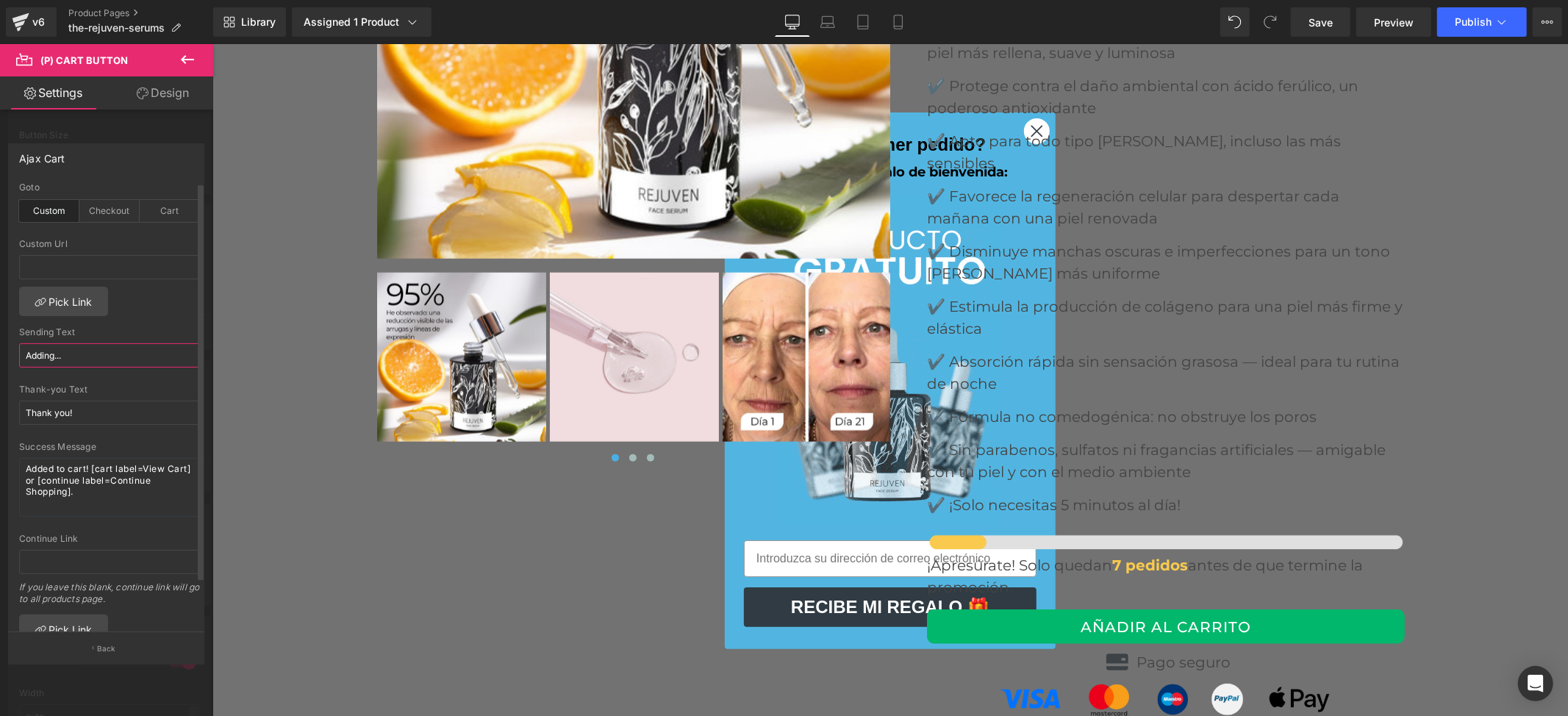
paste input "AÑADIR AL CARRITO"
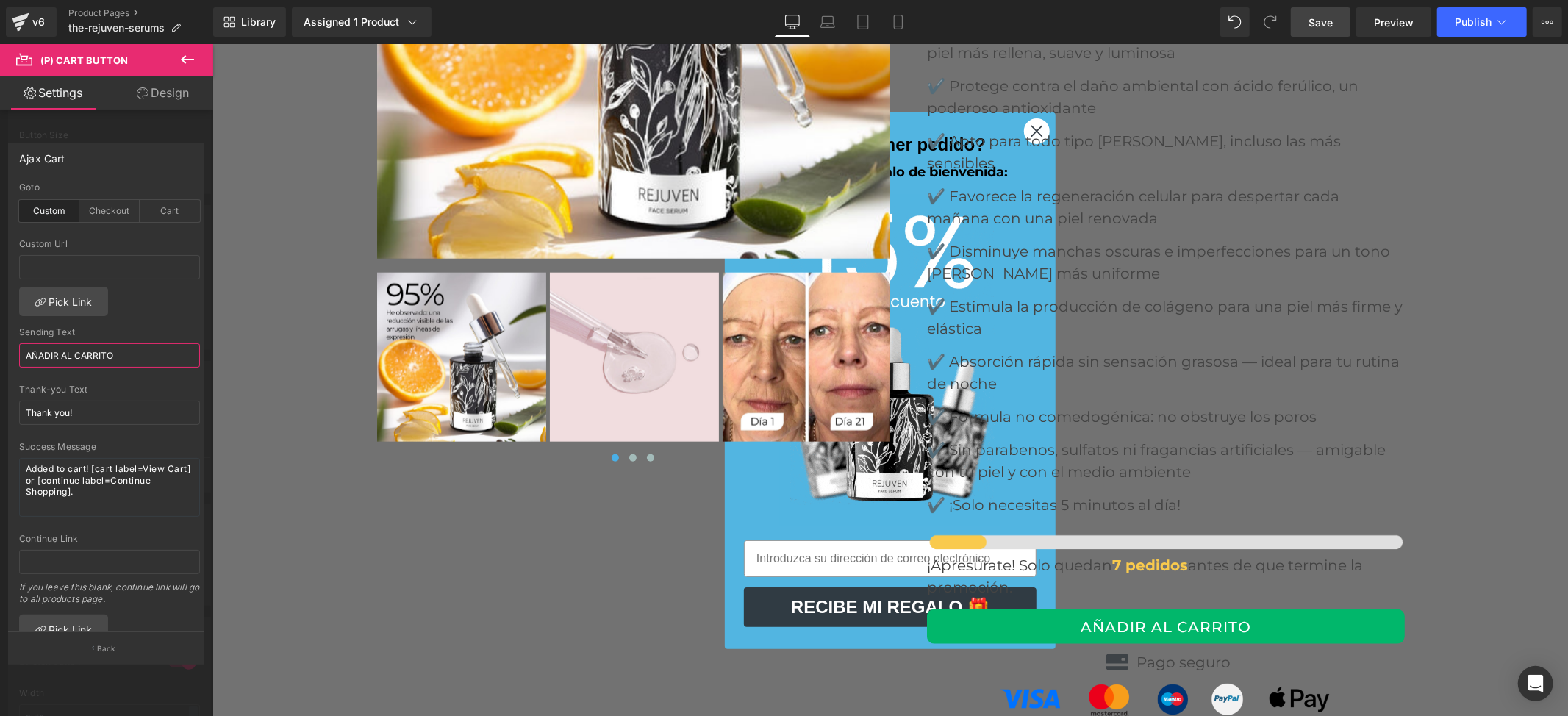
type input "AÑADIR AL CARRITO"
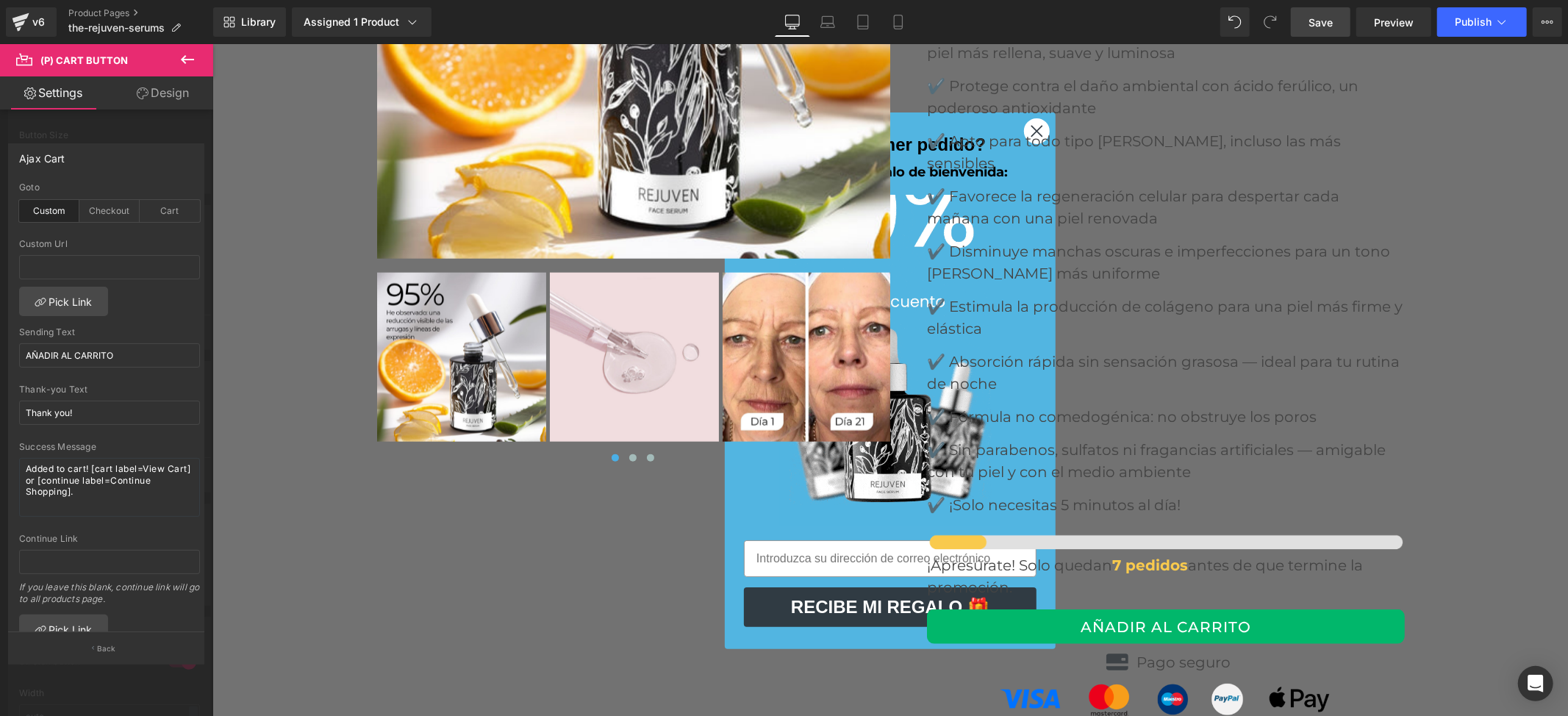
click at [1312, 26] on span "Save" at bounding box center [1321, 23] width 24 height 16
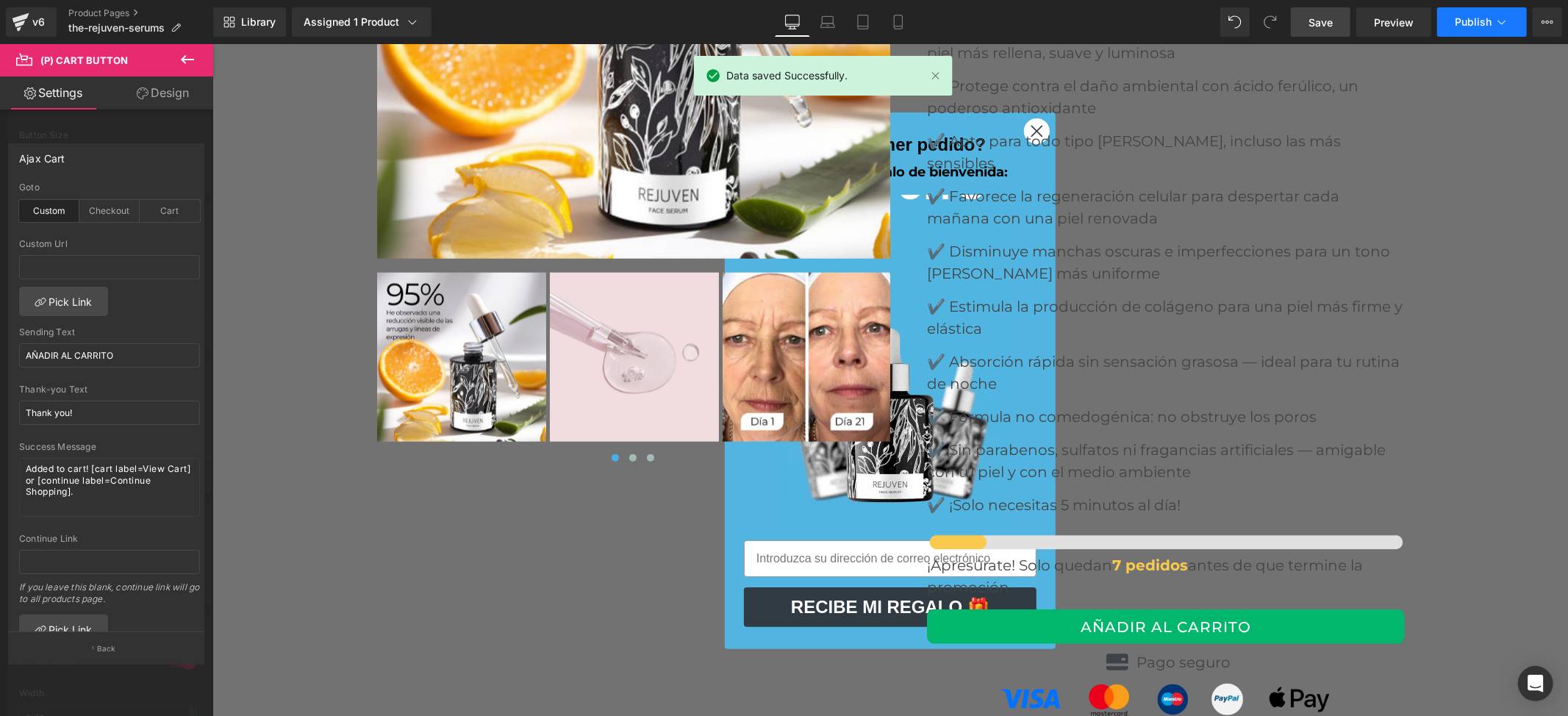
click at [1477, 17] on span "Publish" at bounding box center [1473, 23] width 37 height 12
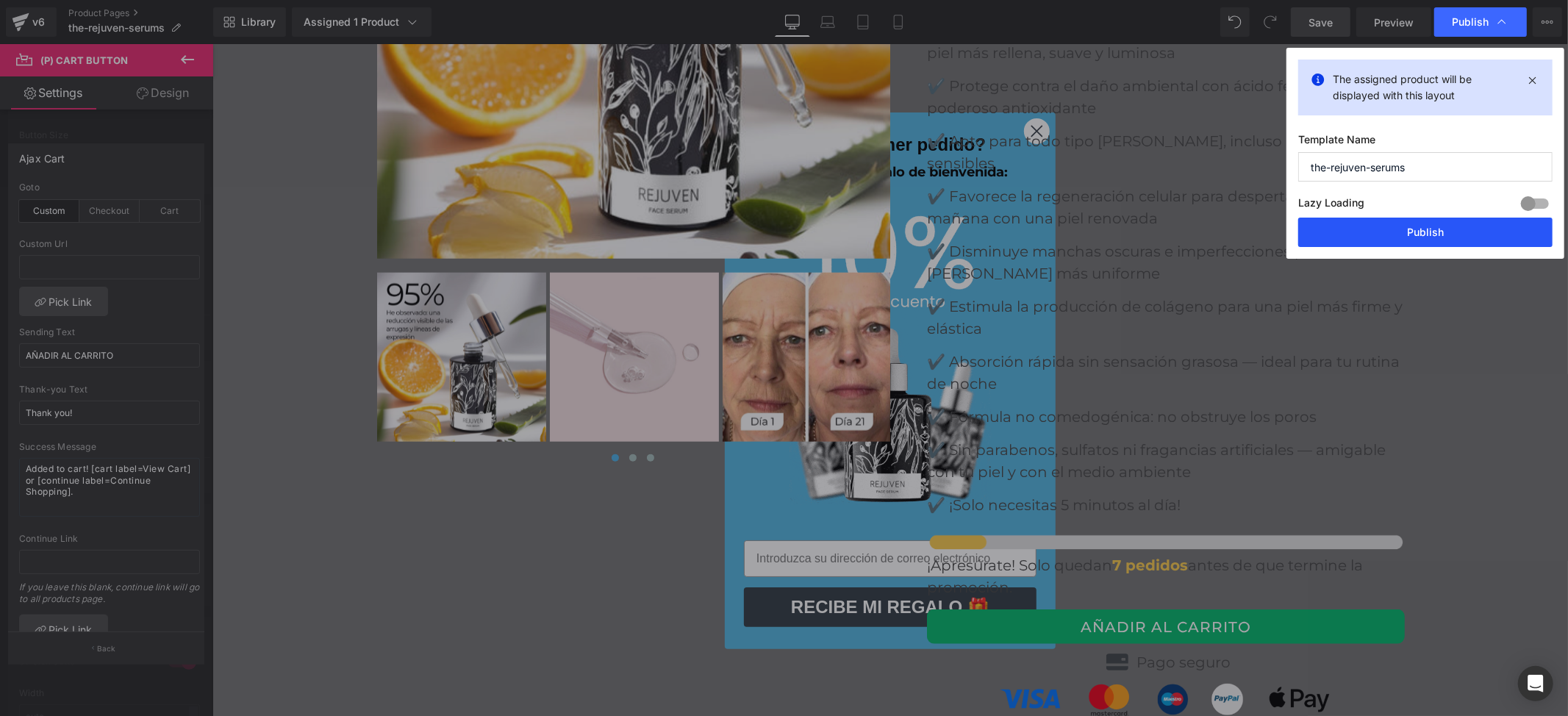
click at [1400, 227] on button "Publish" at bounding box center [1425, 232] width 255 height 29
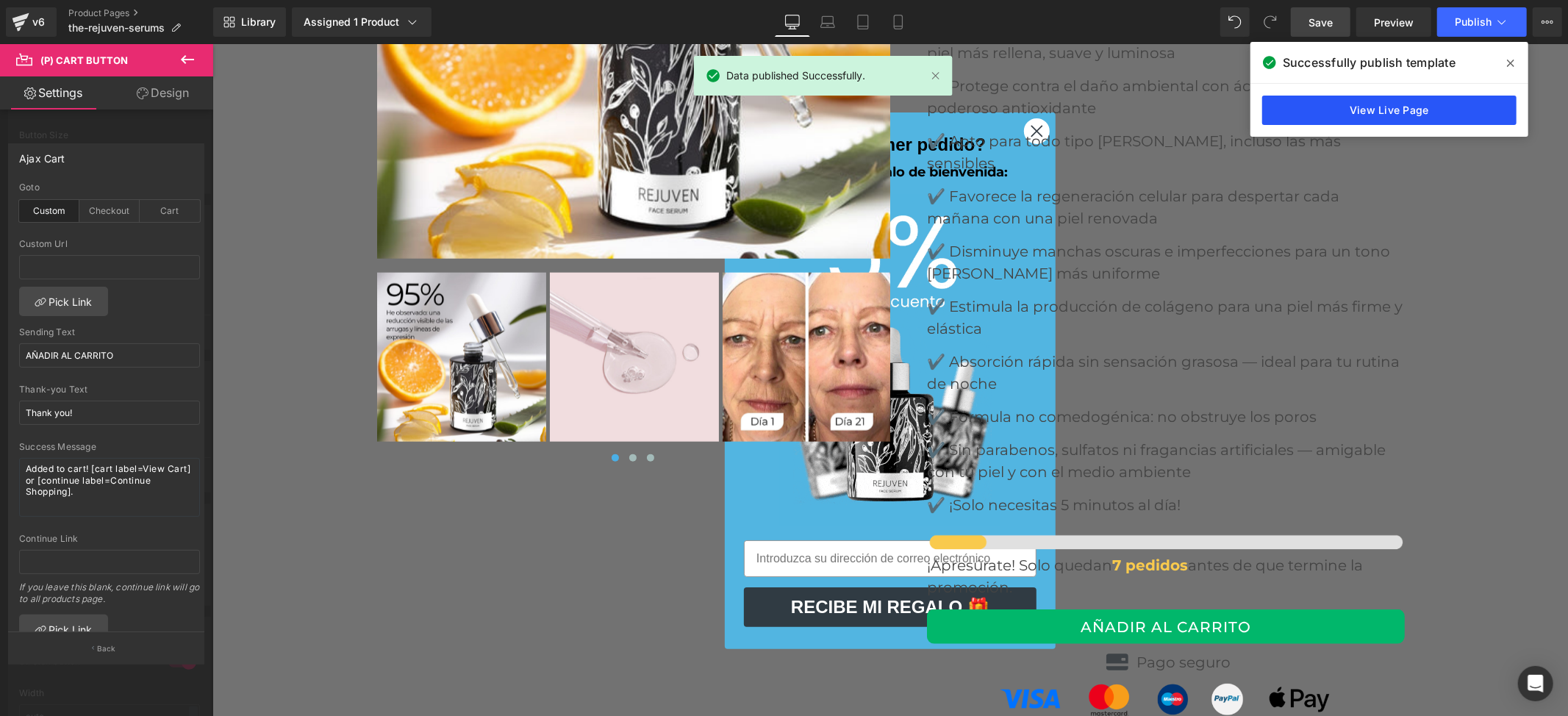
click at [1418, 110] on link "View Live Page" at bounding box center [1389, 110] width 255 height 29
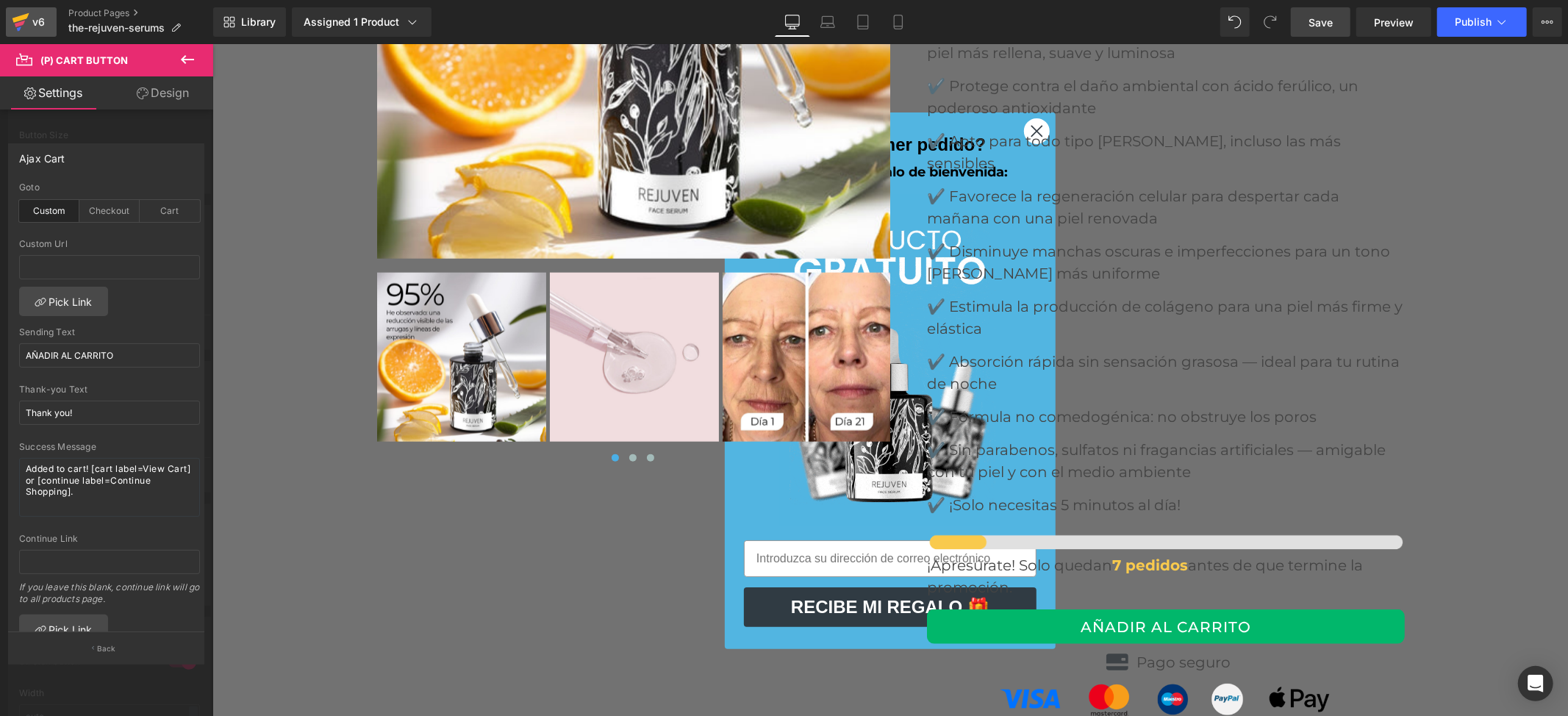
click at [27, 17] on icon at bounding box center [20, 22] width 17 height 37
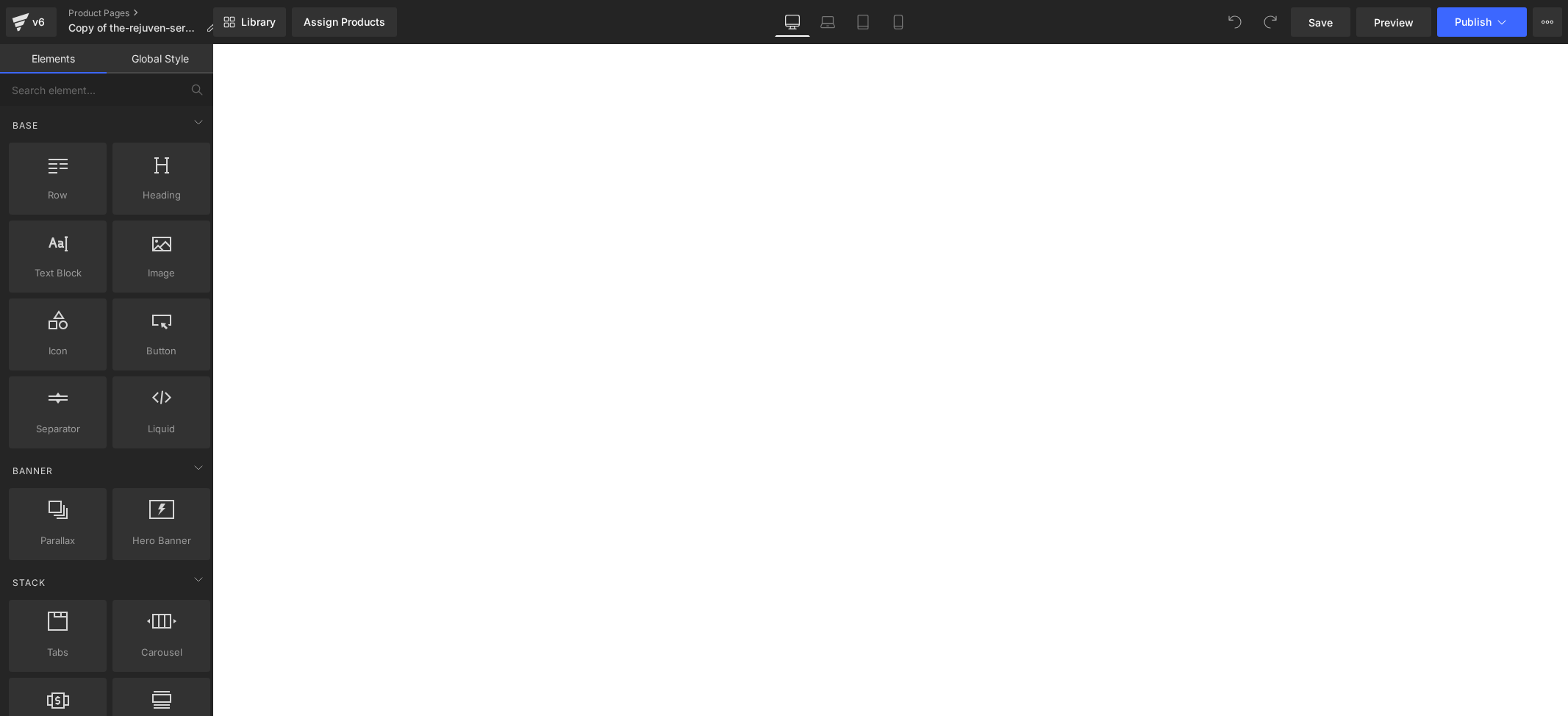
click at [1316, 27] on span "Save" at bounding box center [1321, 23] width 24 height 16
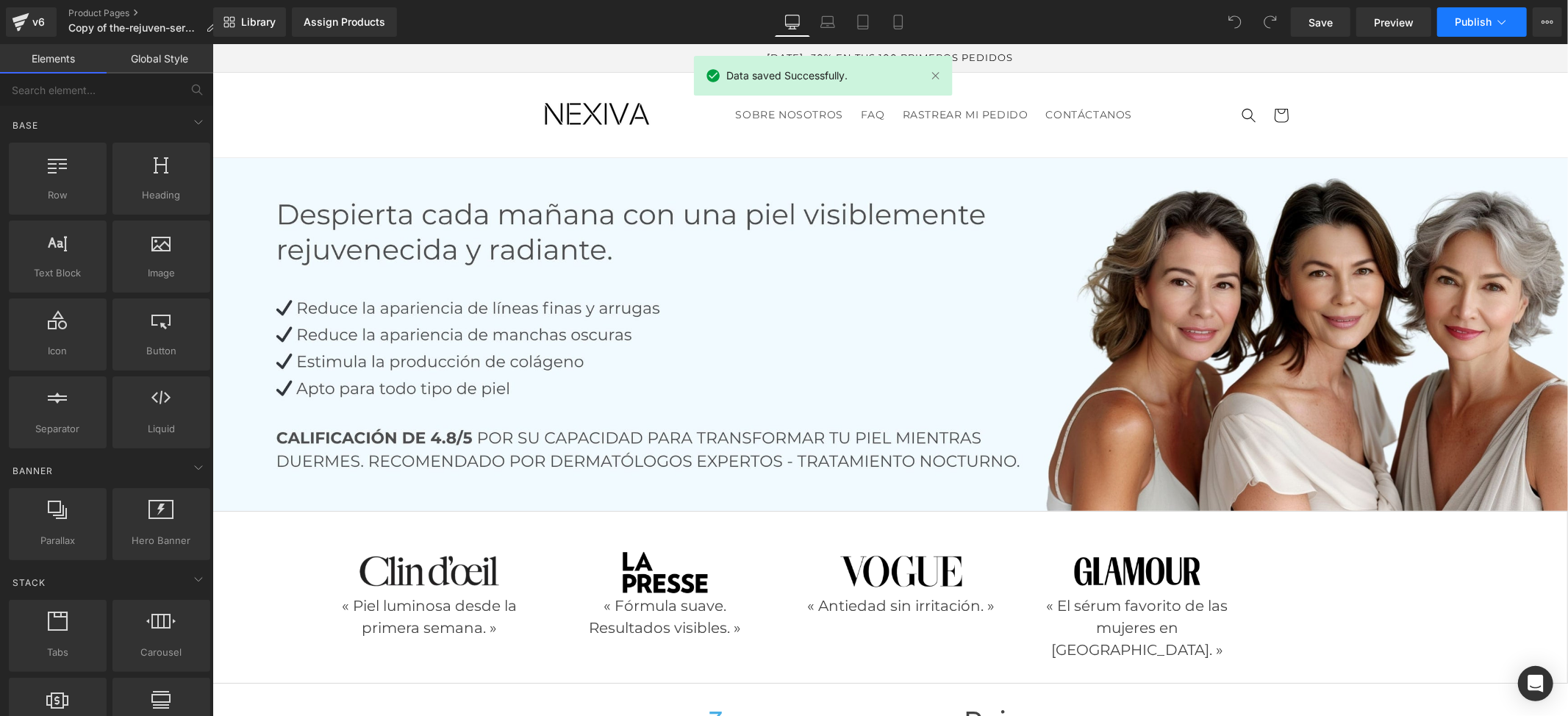
click at [1477, 19] on span "Publish" at bounding box center [1473, 23] width 37 height 12
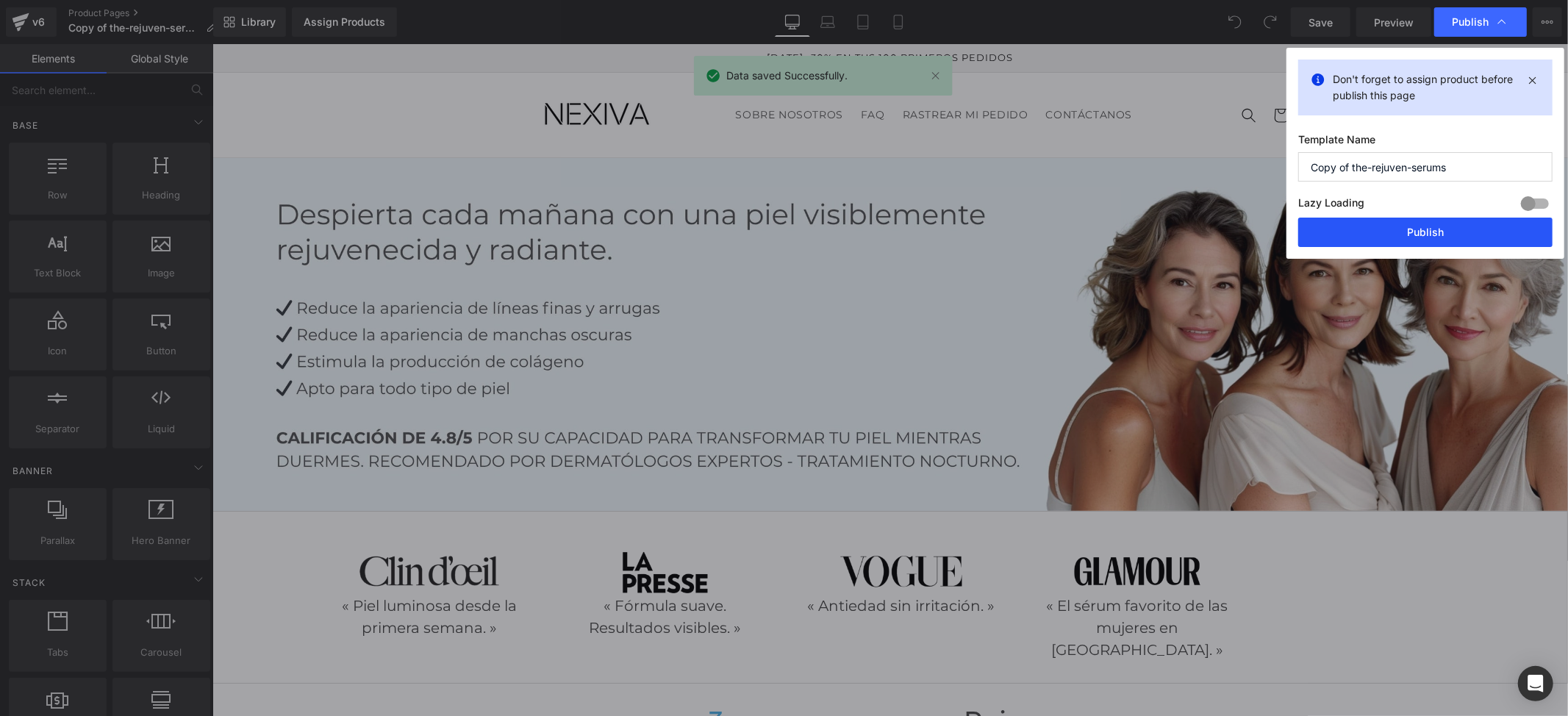
click at [1444, 231] on button "Publish" at bounding box center [1425, 232] width 255 height 29
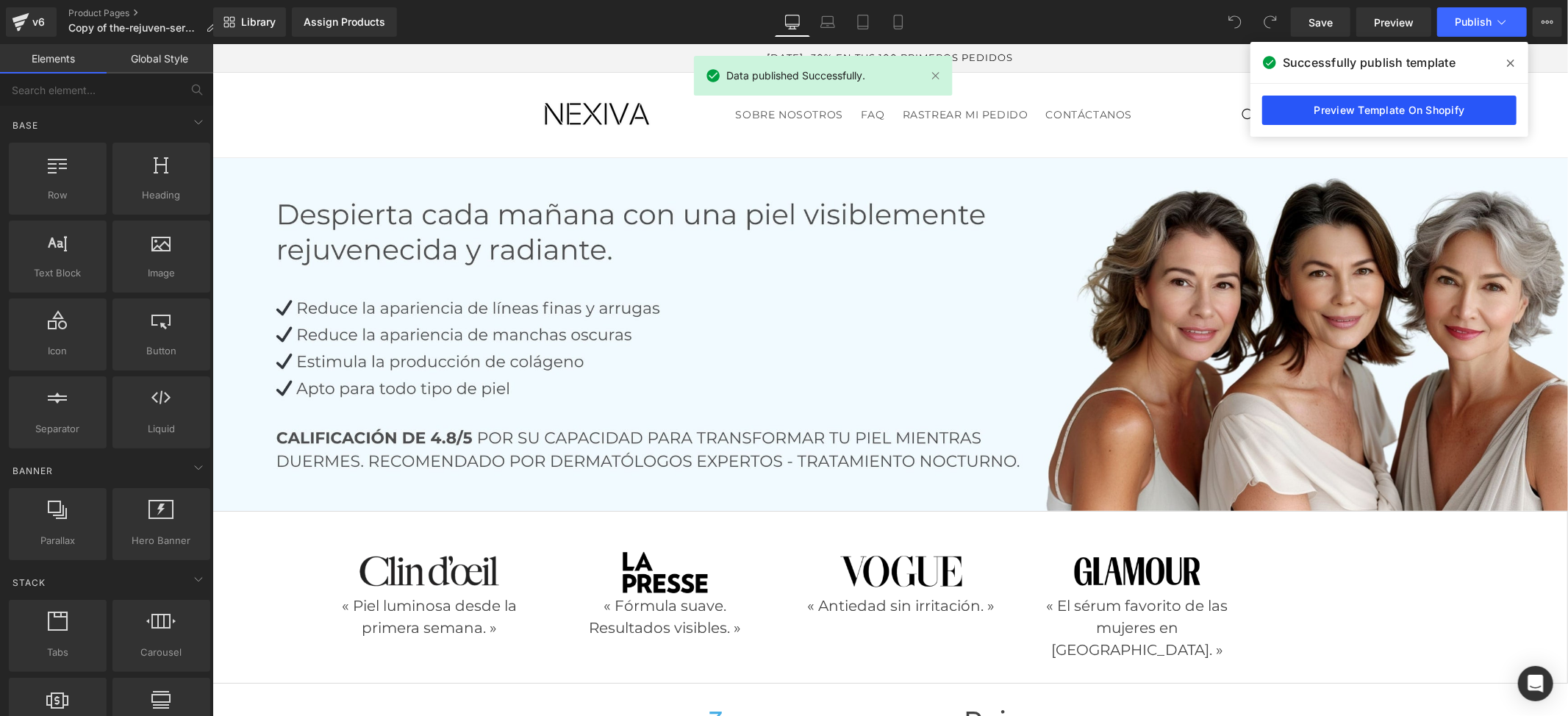
click at [1333, 112] on link "Preview Template On Shopify" at bounding box center [1389, 110] width 255 height 29
